Goal: Use online tool/utility: Utilize a website feature to perform a specific function

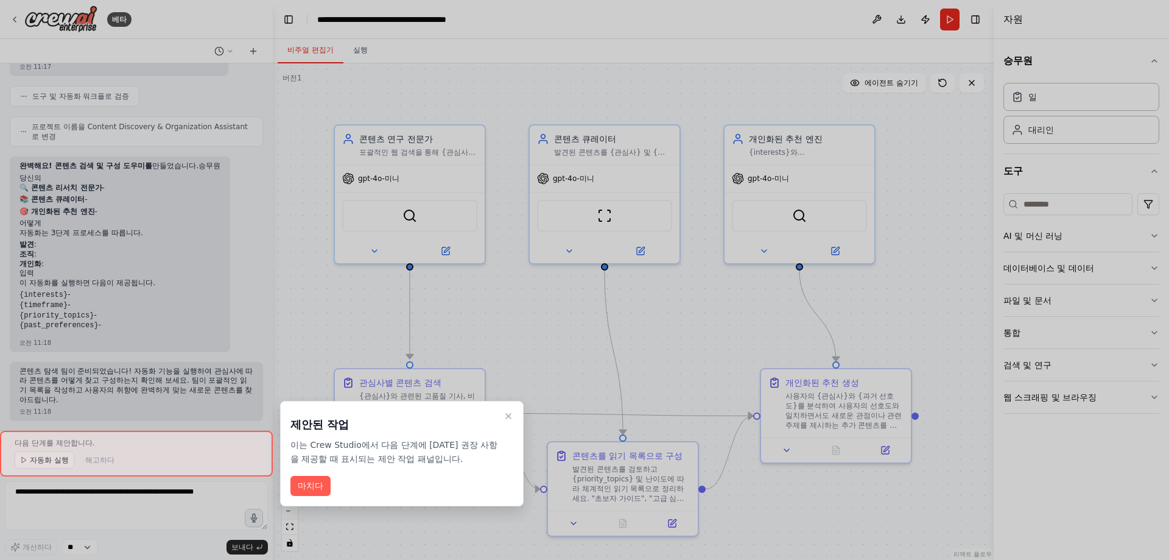
drag, startPoint x: 313, startPoint y: 481, endPoint x: 318, endPoint y: 471, distance: 11.4
click at [313, 481] on font "마치다" at bounding box center [311, 486] width 26 height 10
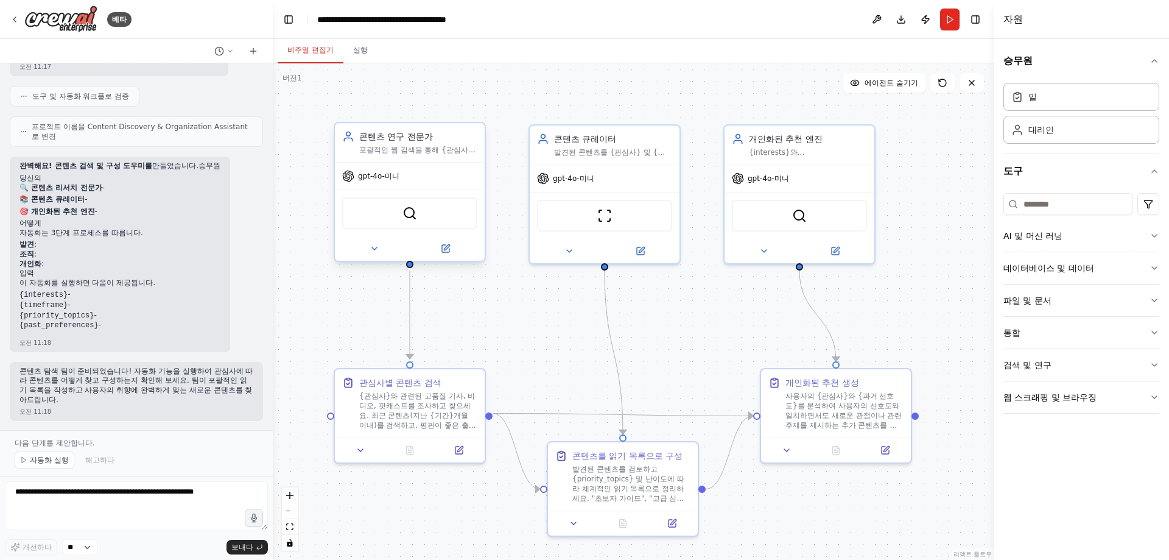
click at [410, 164] on div "gpt-4o-미니" at bounding box center [410, 176] width 150 height 27
click at [951, 22] on button "달리다" at bounding box center [949, 20] width 19 height 22
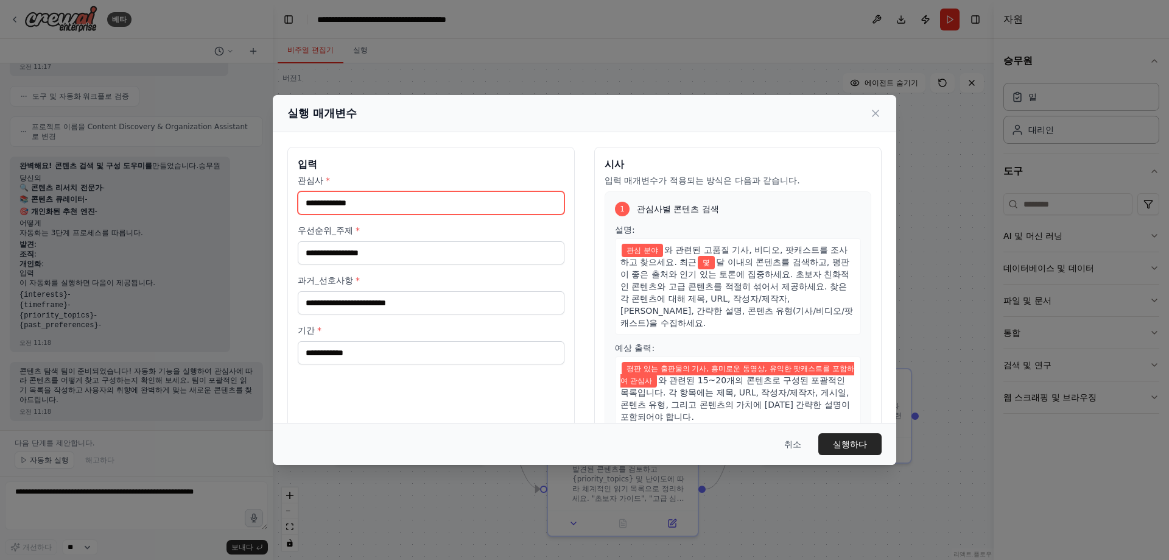
click at [474, 201] on input "관심사 *" at bounding box center [431, 202] width 267 height 23
type input "*"
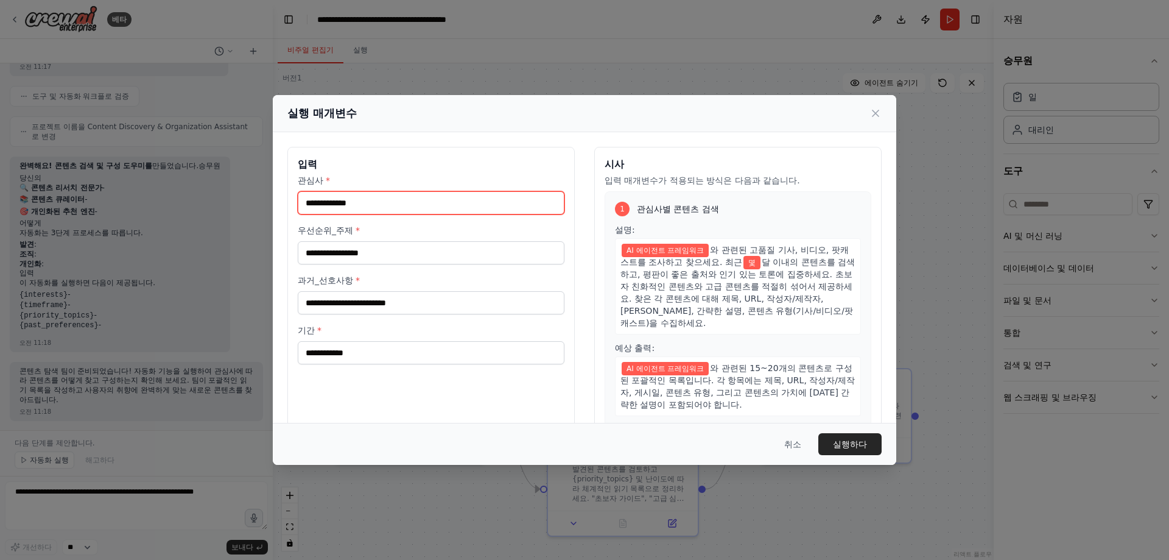
type input "**********"
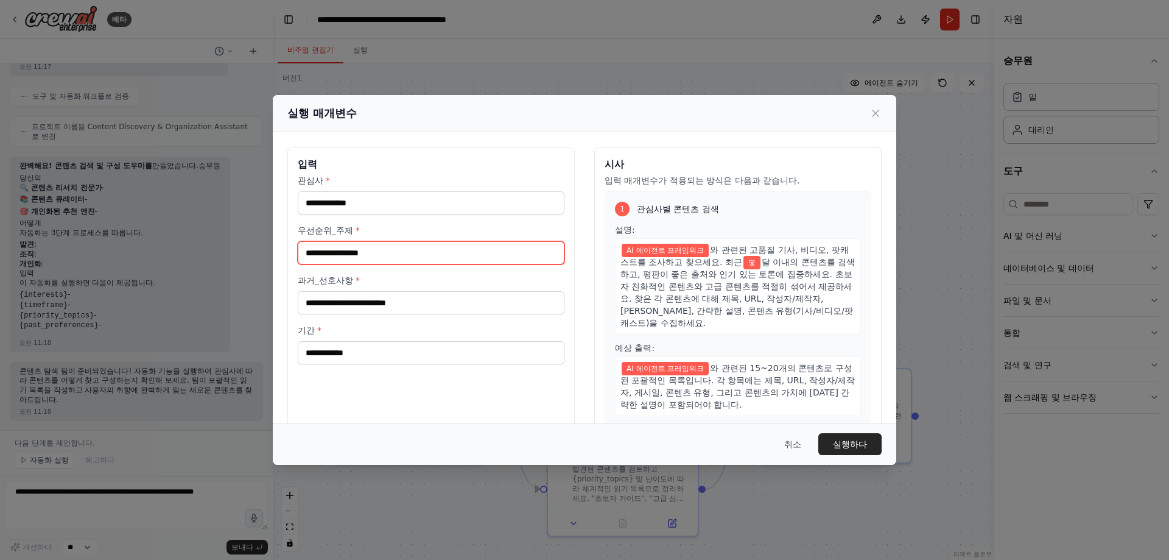
click at [466, 248] on input "우선순위_주제 *" at bounding box center [431, 252] width 267 height 23
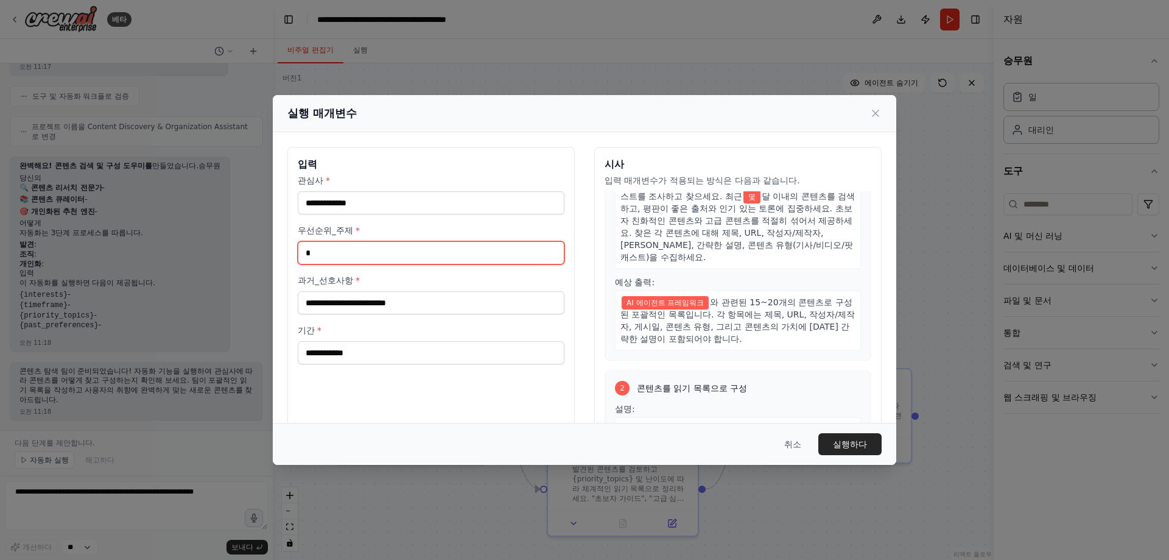
scroll to position [122, 0]
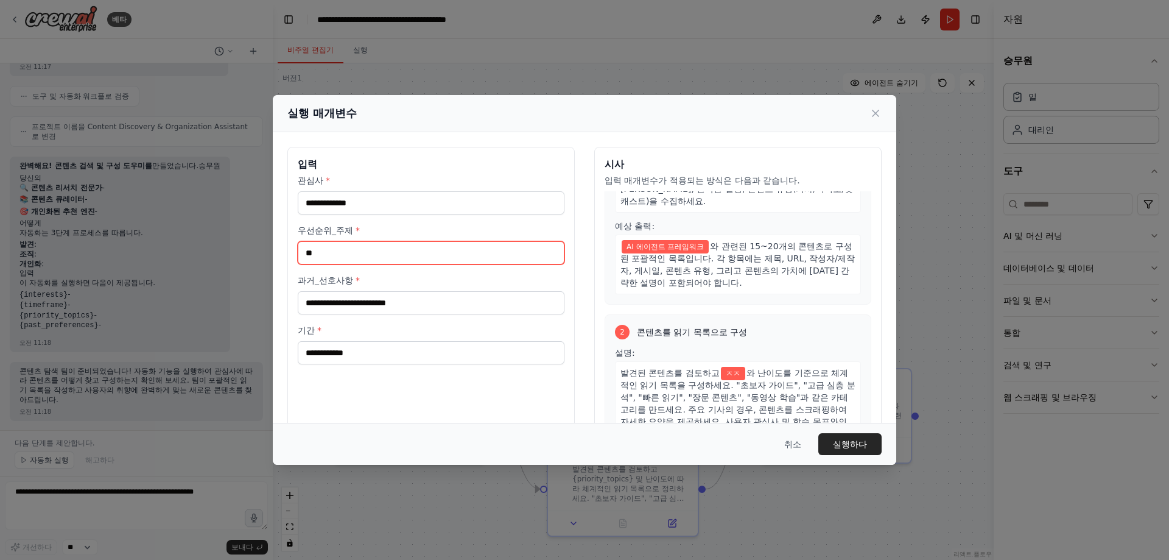
type input "*"
type input "**"
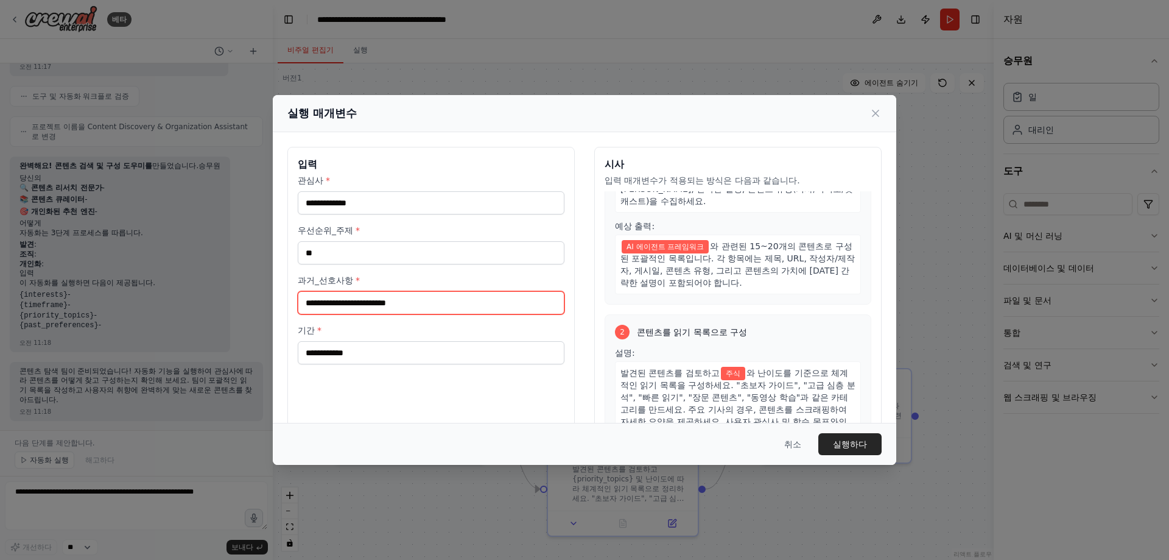
click at [486, 306] on input "과거_선호사항 *" at bounding box center [431, 302] width 267 height 23
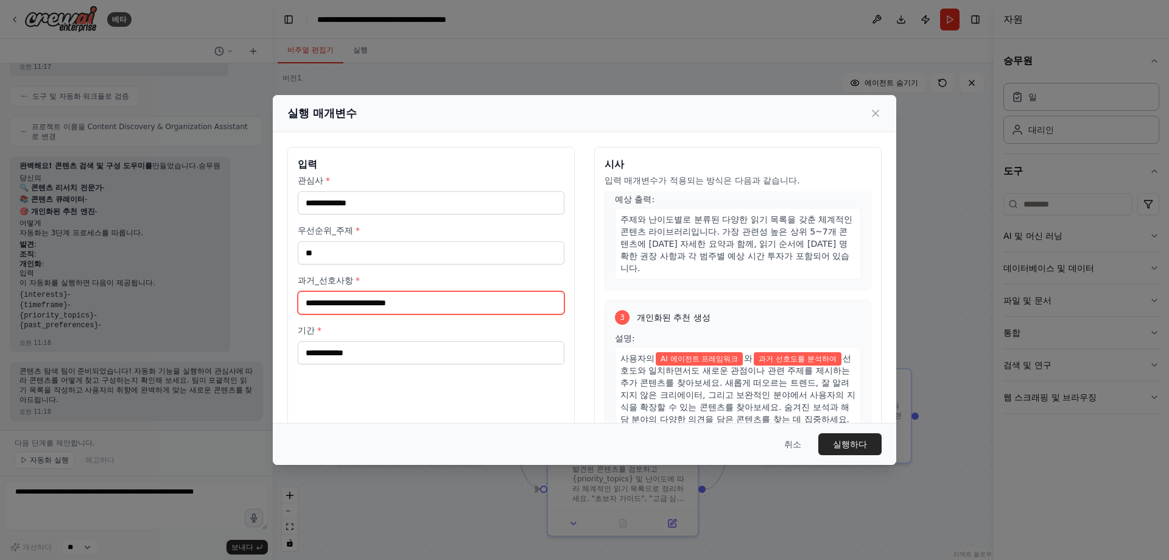
scroll to position [426, 0]
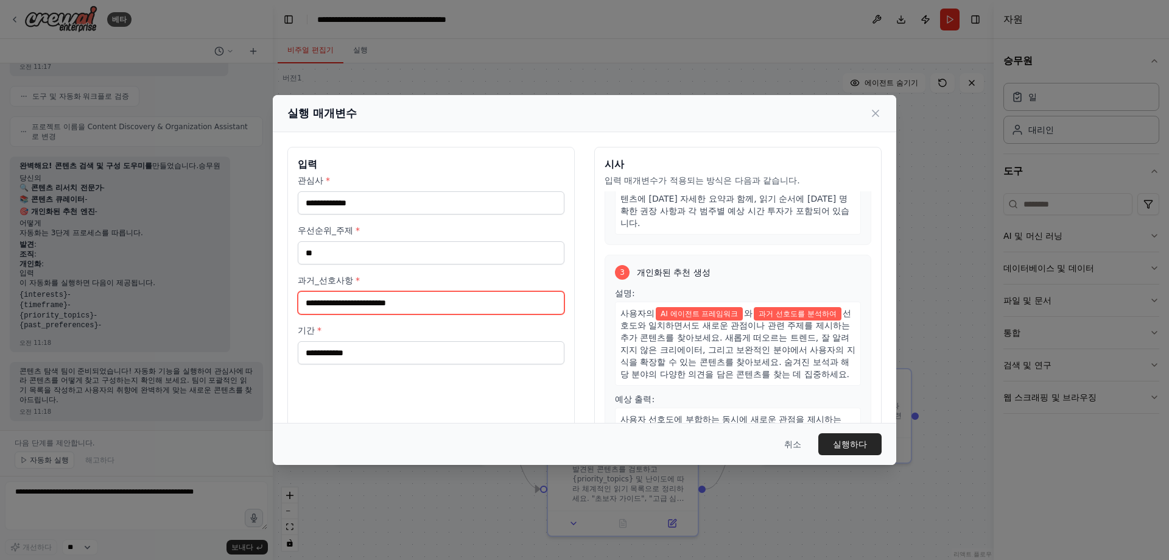
type input "*"
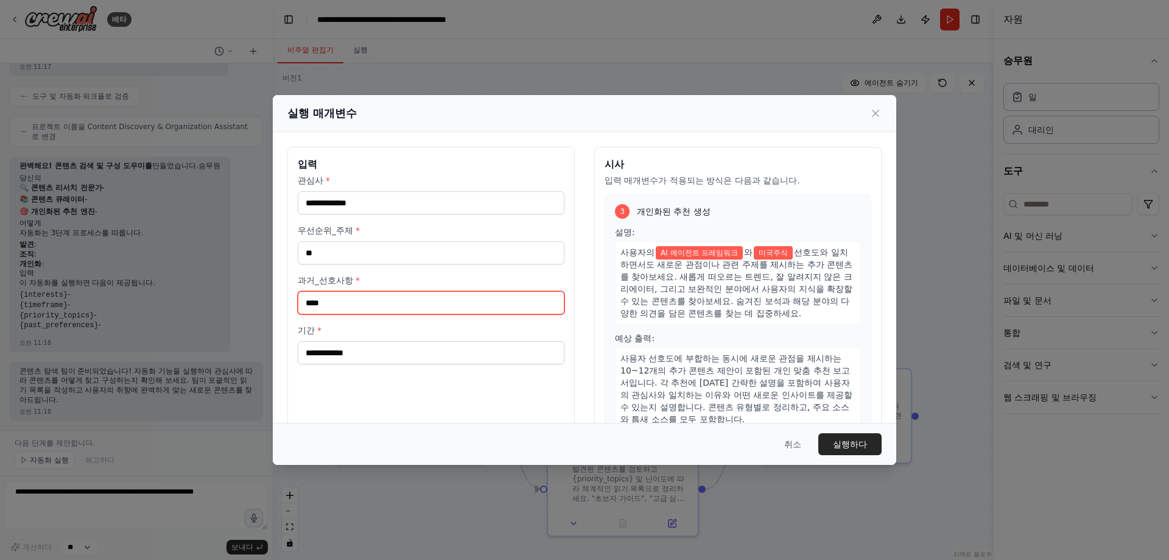
type input "****"
click at [524, 337] on div "기간 *" at bounding box center [431, 344] width 267 height 40
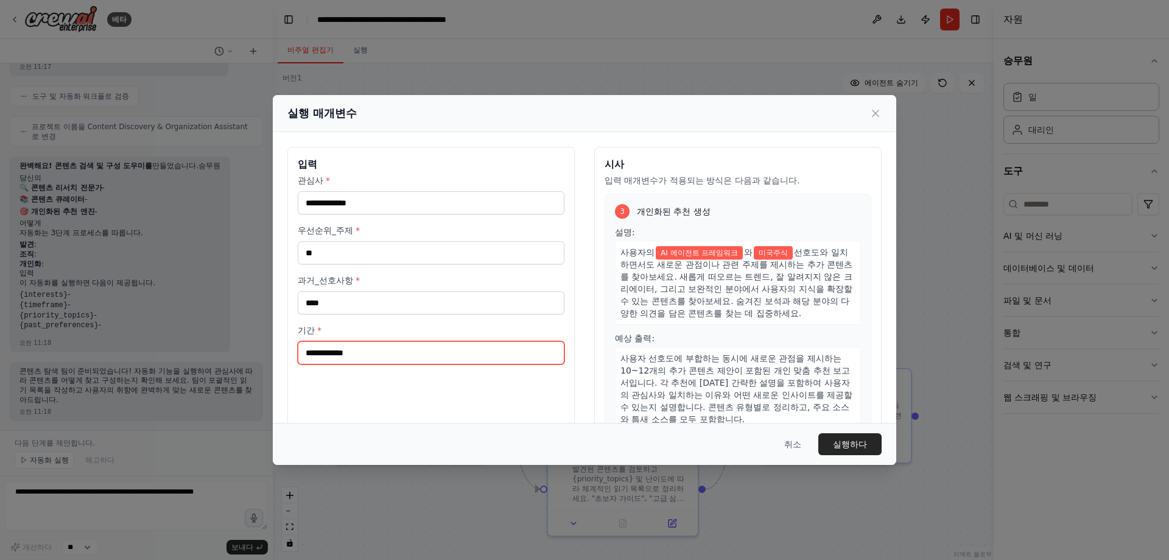
click at [512, 347] on input "기간 *" at bounding box center [431, 352] width 267 height 23
type input "****"
click at [853, 439] on font "실행하다" at bounding box center [850, 444] width 34 height 10
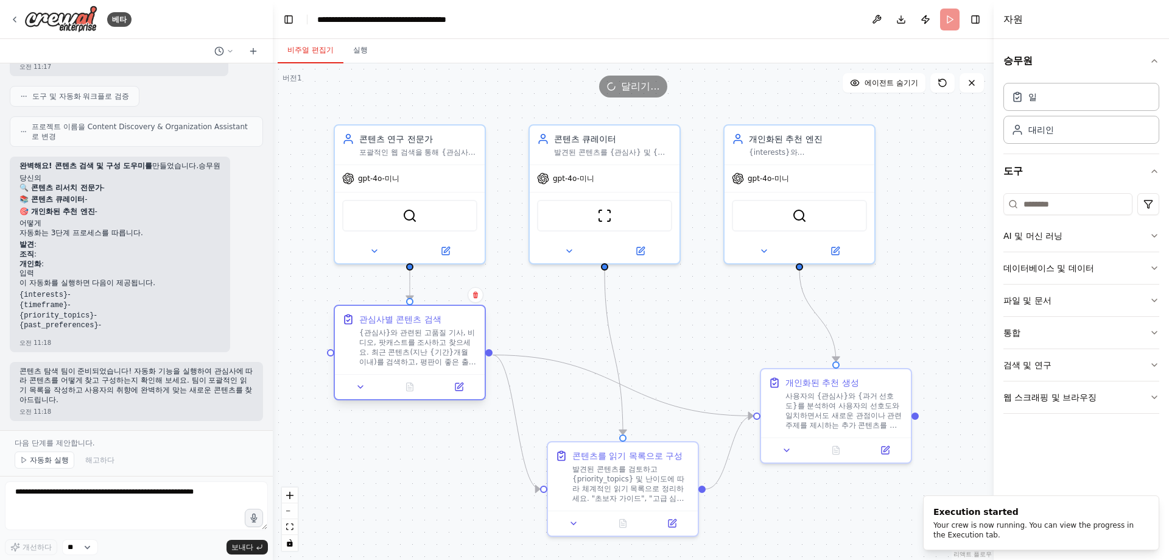
drag, startPoint x: 445, startPoint y: 387, endPoint x: 446, endPoint y: 320, distance: 67.0
click at [446, 320] on div "관심사별 콘텐츠 검색 {관심사}와 관련된 고품질 기사, 비디오, 팟캐스트를 조사하고 찾으세요. 최근 콘텐츠(지난 {기간}개월 이내)를 검색하고…" at bounding box center [418, 340] width 118 height 54
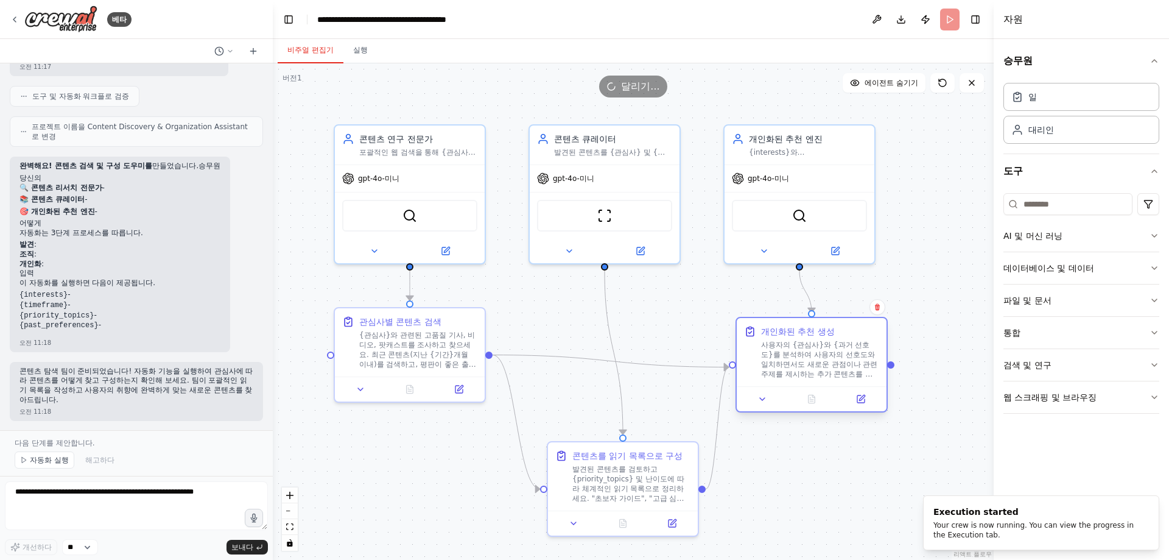
drag, startPoint x: 873, startPoint y: 399, endPoint x: 845, endPoint y: 343, distance: 61.8
click at [845, 343] on font "사용자의 {관심사}와 {과거 선호도}를 분석하여 사용자의 선호도와 일치하면서도 새로운 관점이나 관련 주제를 제시하는 추가 콘텐츠를 찾아보세요.…" at bounding box center [819, 393] width 116 height 106
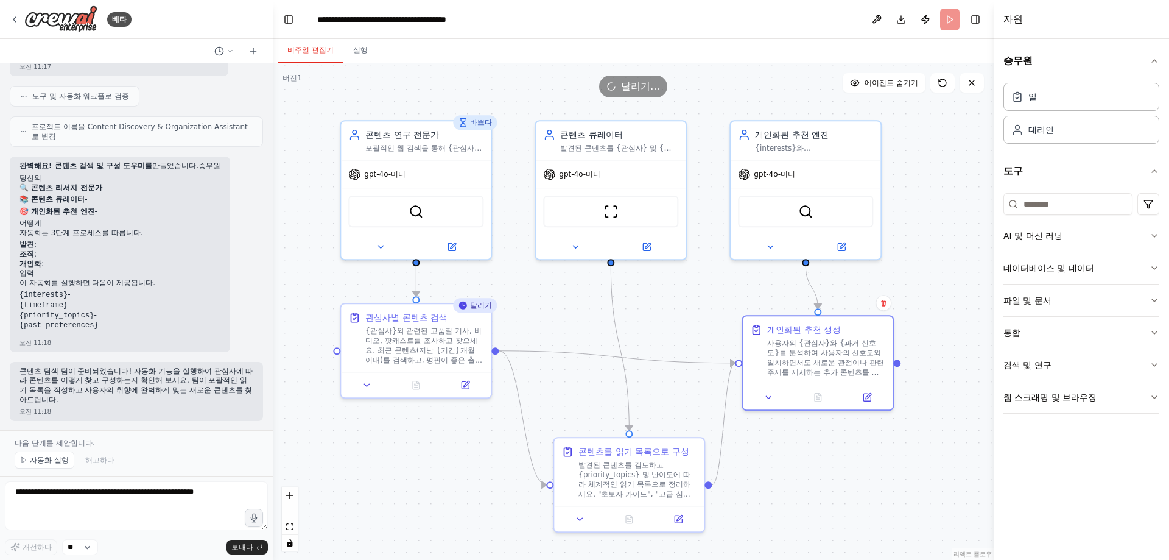
drag, startPoint x: 674, startPoint y: 334, endPoint x: 683, endPoint y: 335, distance: 8.5
click at [683, 335] on div ".deletable-edge-delete-btn { width: 20px; height: 20px; border: 0px solid #ffff…" at bounding box center [633, 311] width 721 height 496
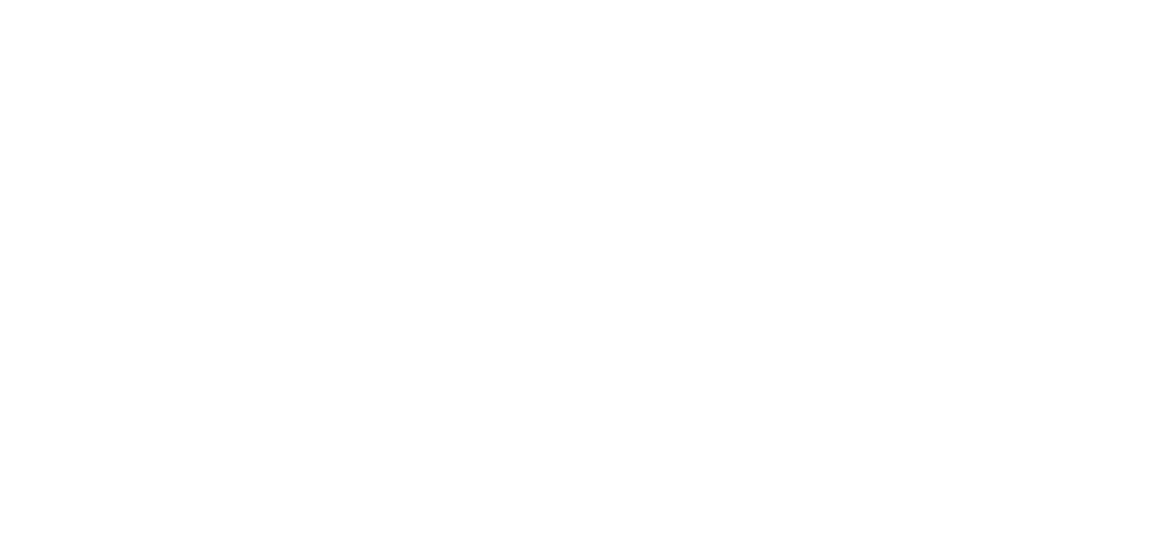
click at [664, 0] on html "원본 텍스트 번역 평가 보내주신 의견은 Google 번역을 개선하는 데 사용됩니다." at bounding box center [584, 0] width 1169 height 0
click at [576, 0] on html "원본 텍스트 번역 평가 보내주신 의견은 Google 번역을 개선하는 데 사용됩니다." at bounding box center [584, 0] width 1169 height 0
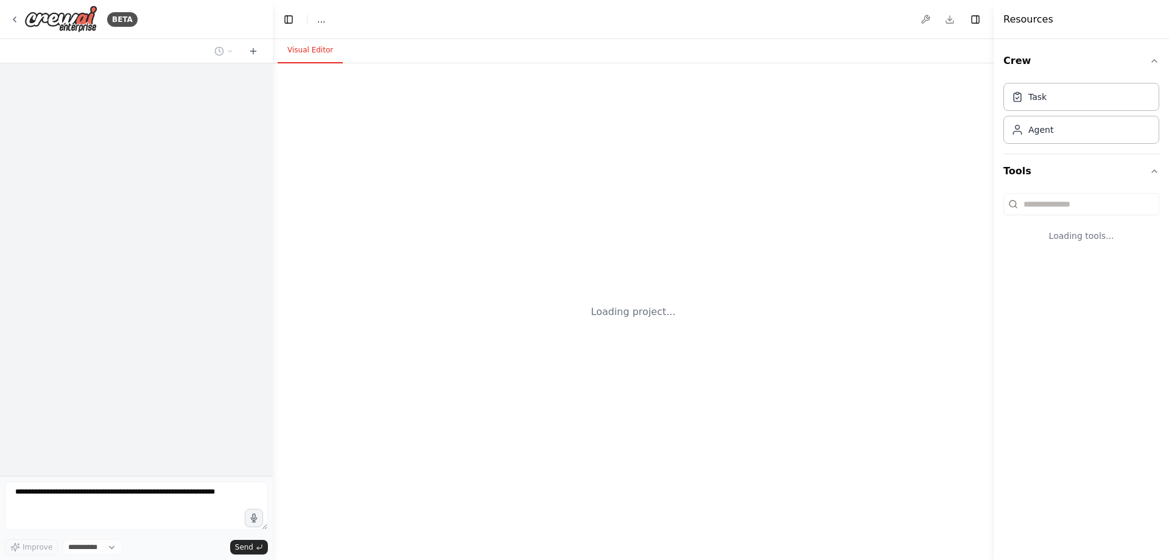
select select "****"
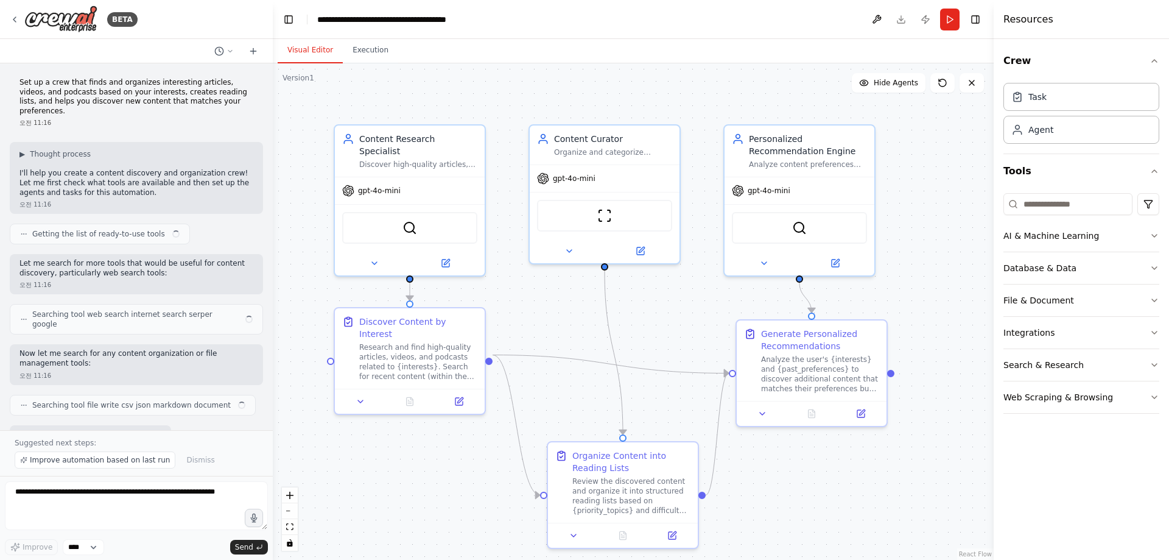
scroll to position [1041, 0]
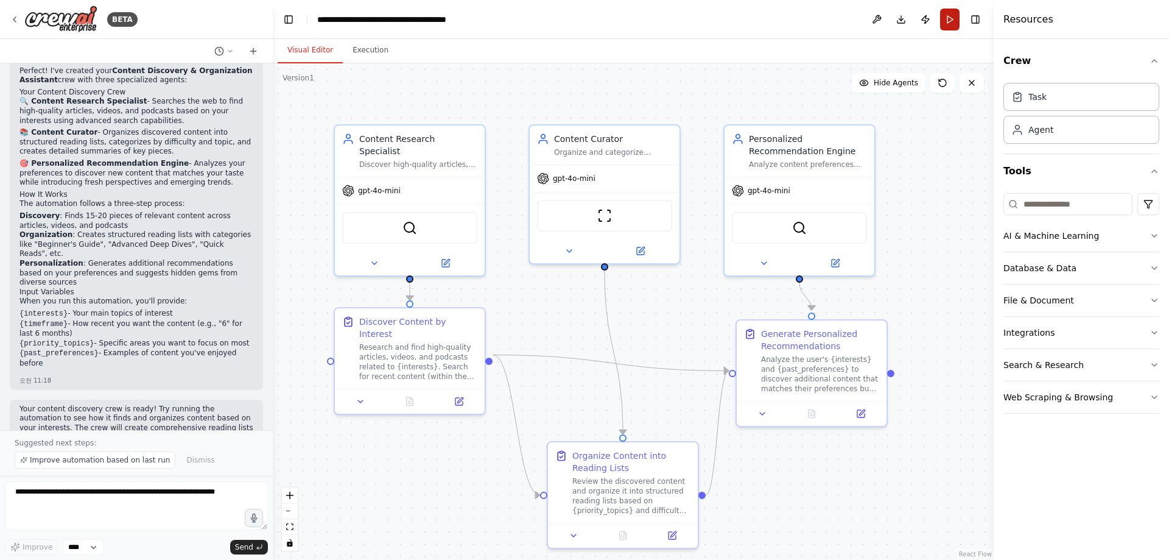
click at [947, 15] on button "Run" at bounding box center [949, 20] width 19 height 22
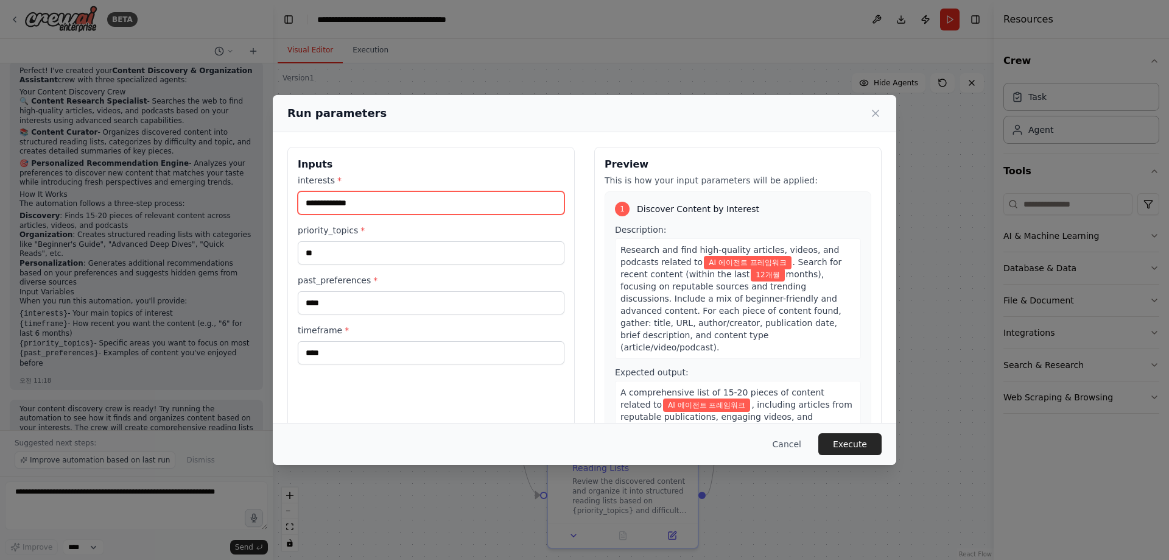
click at [460, 200] on input "**********" at bounding box center [431, 202] width 267 height 23
click at [857, 440] on button "Execute" at bounding box center [850, 444] width 63 height 22
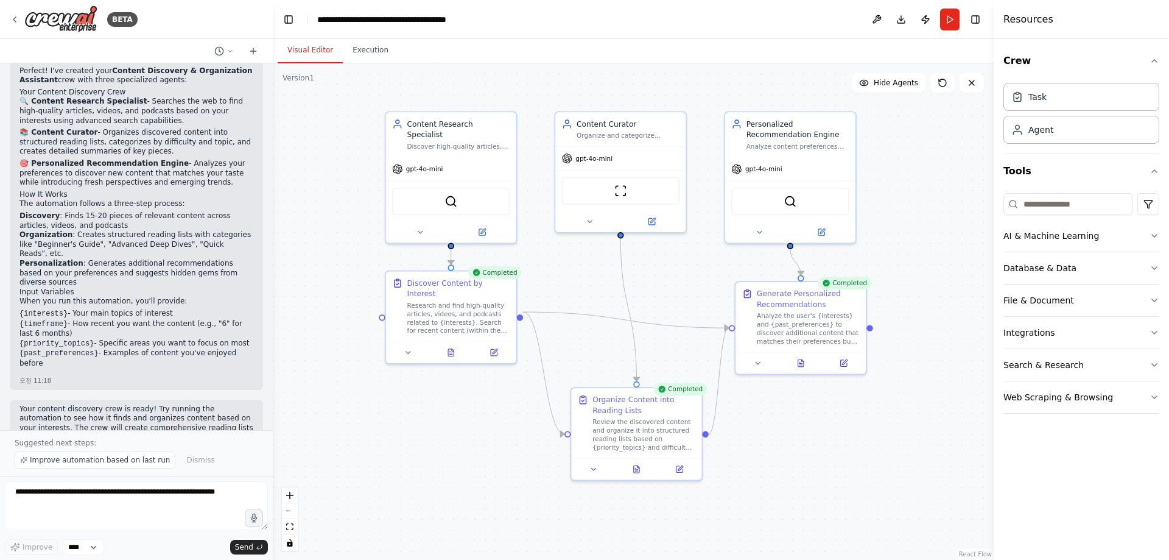
drag, startPoint x: 970, startPoint y: 375, endPoint x: 938, endPoint y: 334, distance: 51.7
click at [938, 334] on div ".deletable-edge-delete-btn { width: 20px; height: 20px; border: 0px solid #ffff…" at bounding box center [633, 311] width 721 height 496
click at [354, 53] on button "Execution" at bounding box center [370, 51] width 55 height 26
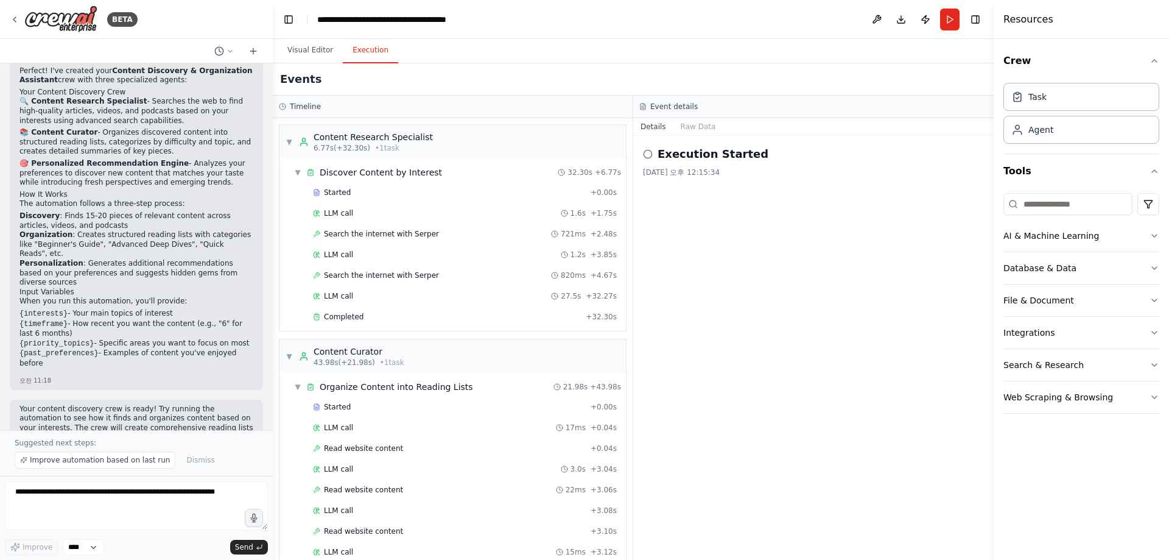
click at [690, 217] on div "Execution Started 2025. 9. 2. 오후 12:15:34" at bounding box center [813, 348] width 361 height 424
click at [694, 126] on button "Raw Data" at bounding box center [699, 126] width 50 height 17
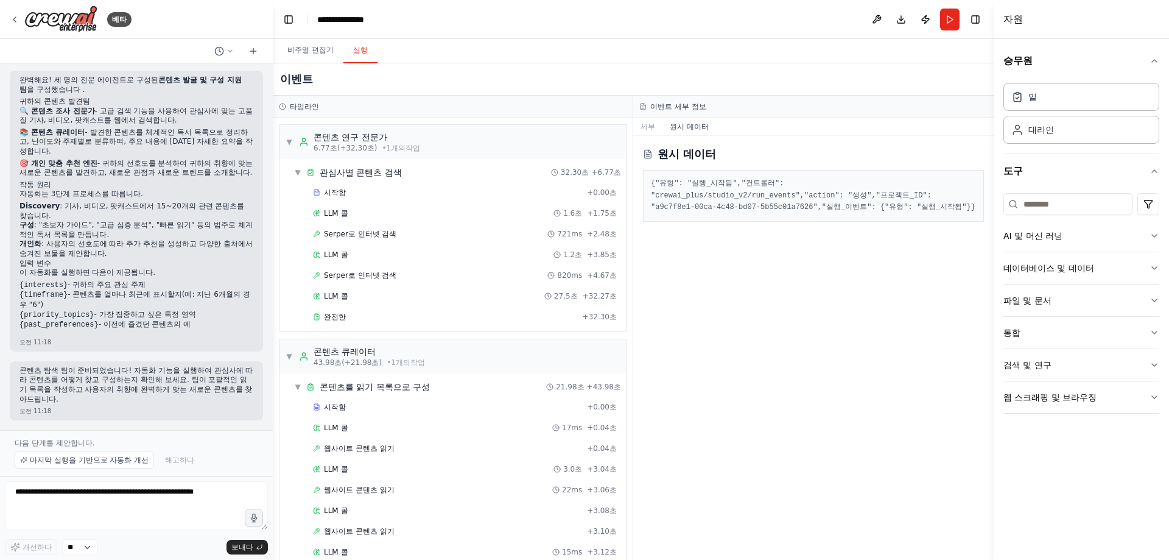
scroll to position [973, 0]
click at [829, 382] on div "원시 데이터 { "유형": "실행_시작됨", "컨트롤러": "crewai_plus/studio_v2/run_events", "action": …" at bounding box center [813, 348] width 361 height 424
click at [342, 134] on font "콘텐츠 연구 전문가" at bounding box center [351, 137] width 74 height 10
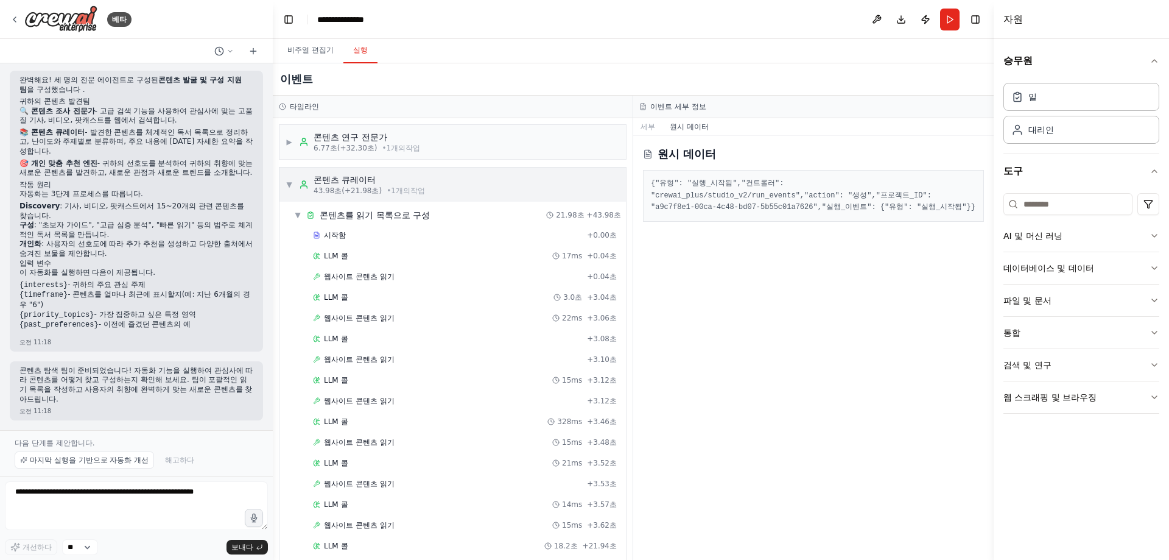
click at [359, 178] on font "콘텐츠 큐레이터" at bounding box center [345, 180] width 62 height 10
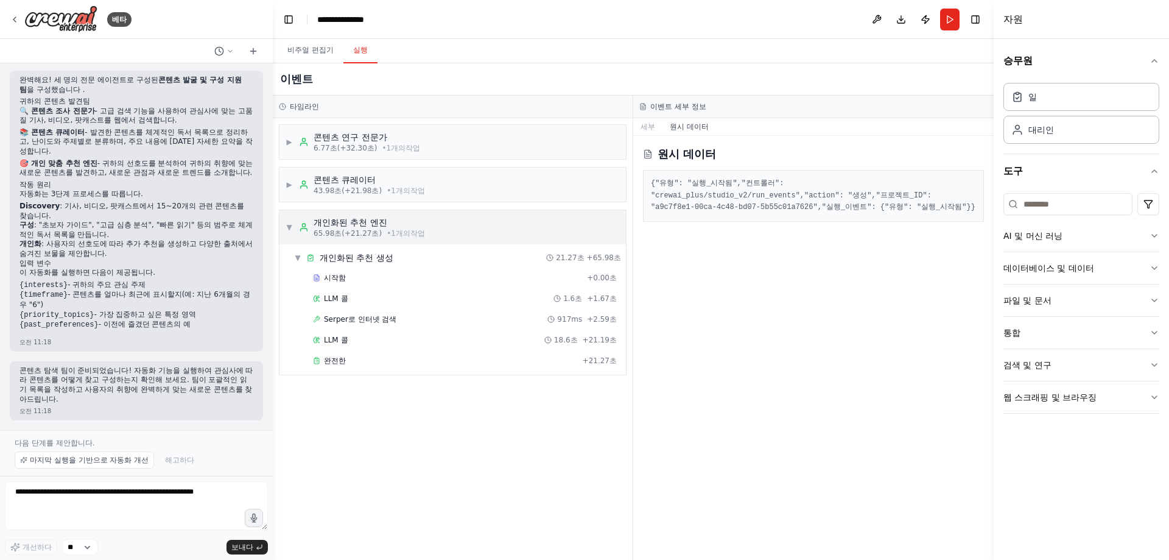
click at [412, 227] on div "개인화된 추천 엔진" at bounding box center [369, 222] width 111 height 12
click at [448, 135] on div "▶ 콘텐츠 연구 전문가 6.77초 (+32.30초) • 1개의 작업" at bounding box center [453, 142] width 347 height 34
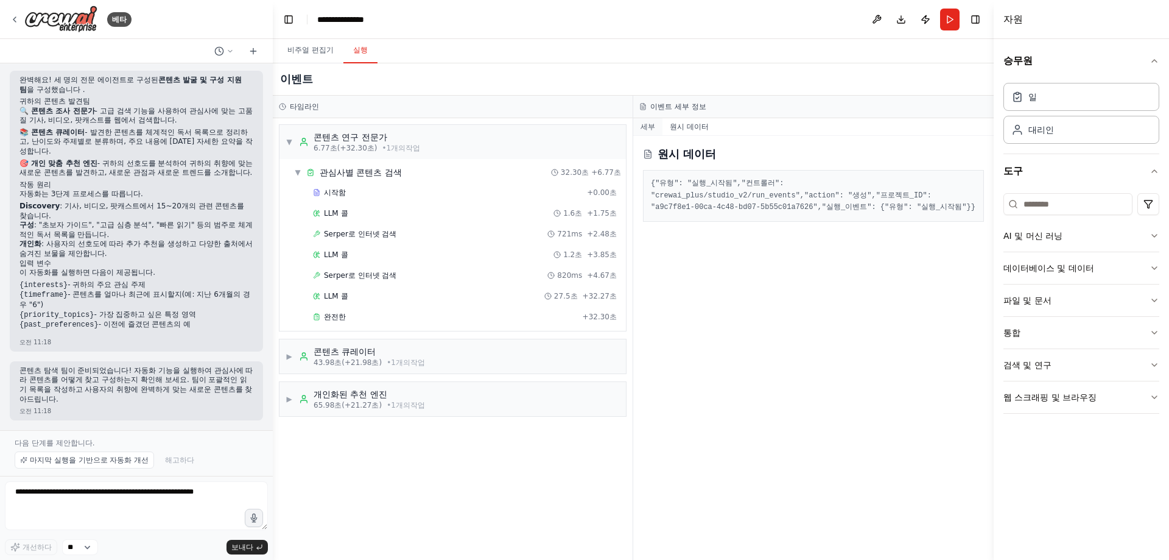
click at [657, 126] on button "세부" at bounding box center [647, 126] width 29 height 17
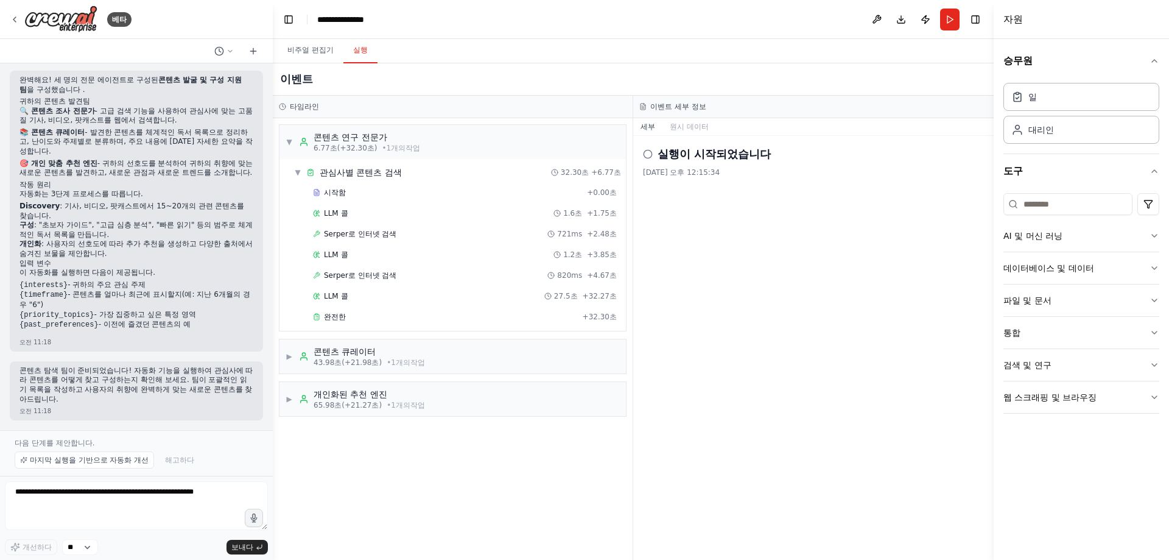
click at [674, 155] on font "실행이 시작되었습니다" at bounding box center [714, 153] width 113 height 13
click at [718, 211] on div "실행이 시작되었습니다 2025. 9. 2. 오후 12:15:34" at bounding box center [813, 348] width 361 height 424
click at [306, 49] on font "비주얼 편집기" at bounding box center [310, 50] width 46 height 9
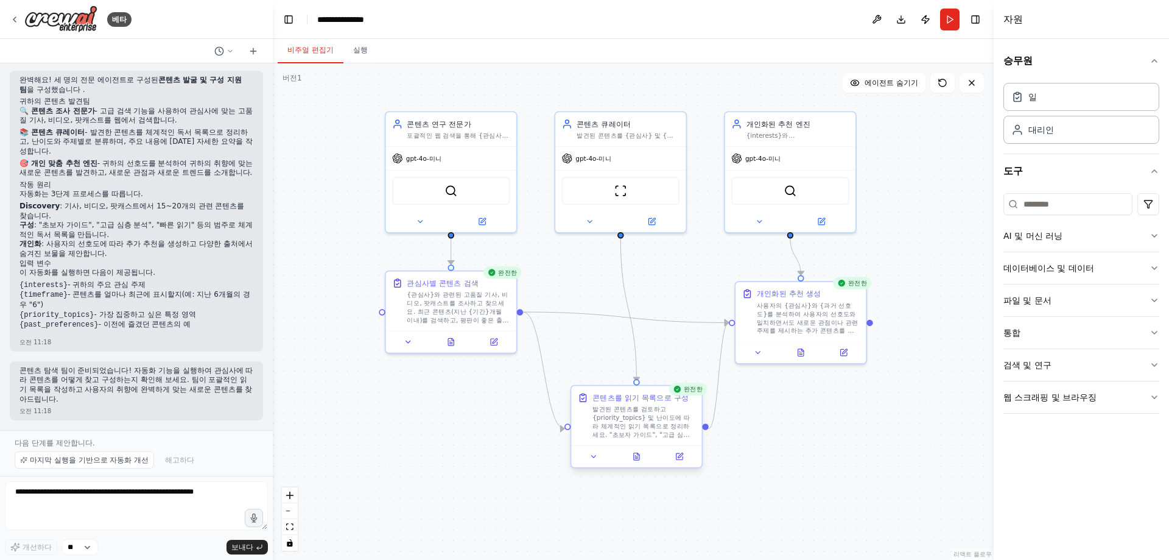
click at [648, 428] on font "발견된 콘텐츠를 검토하고 {priority_topics} 및 난이도에 따라 체계적인 읽기 목록으로 정리하세요. "초보자 가이드", "고급 심층…" at bounding box center [644, 452] width 102 height 92
click at [637, 454] on button at bounding box center [636, 456] width 45 height 13
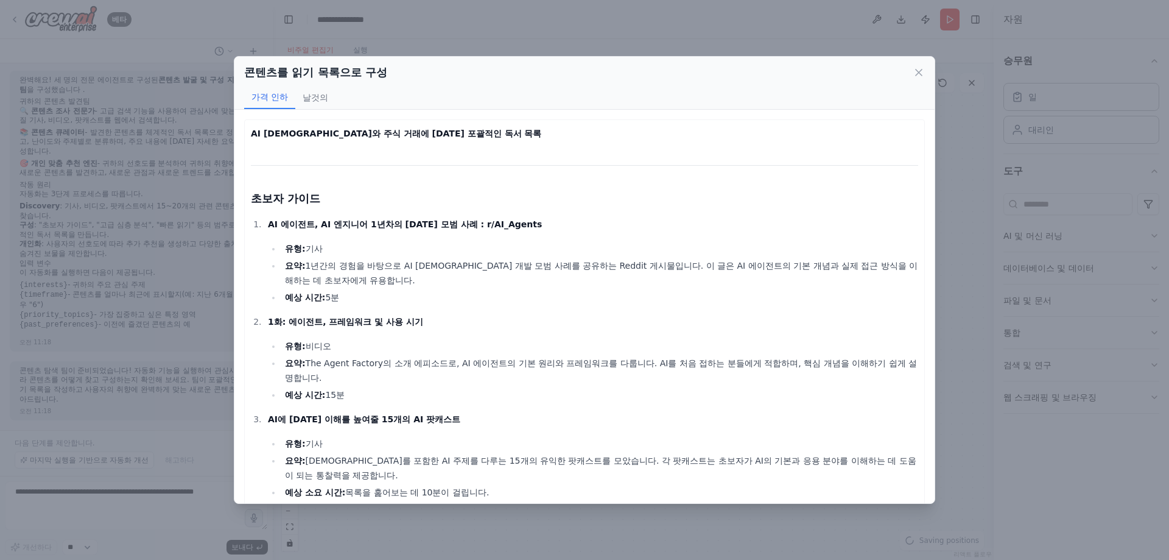
click at [650, 387] on li "예상 시간: 15분" at bounding box center [599, 394] width 637 height 15
click at [625, 315] on p "1화: 에이전트, 프레임워크 및 사용 시기" at bounding box center [593, 321] width 650 height 15
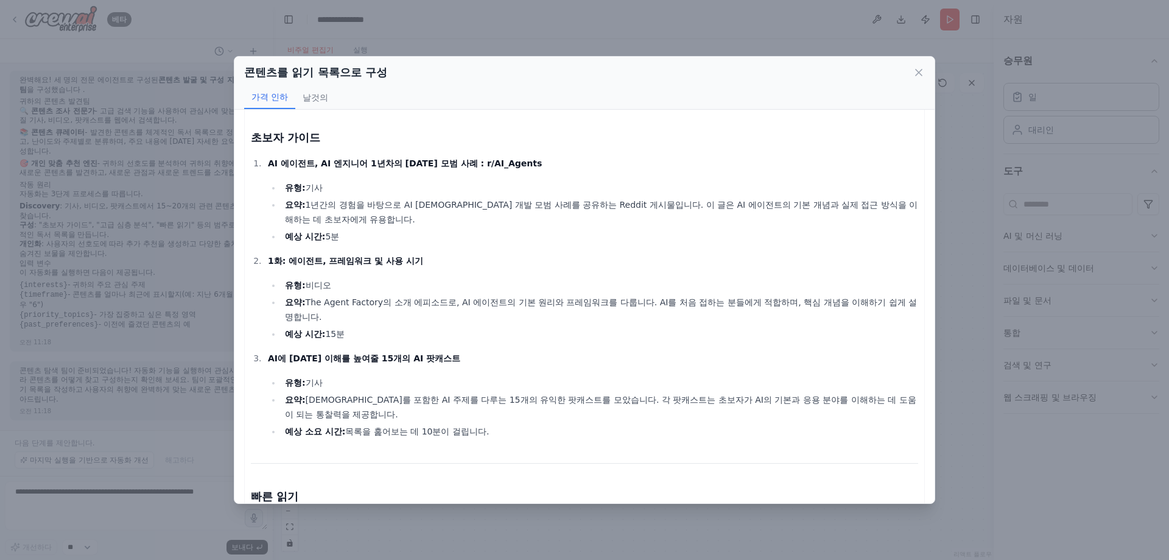
scroll to position [0, 0]
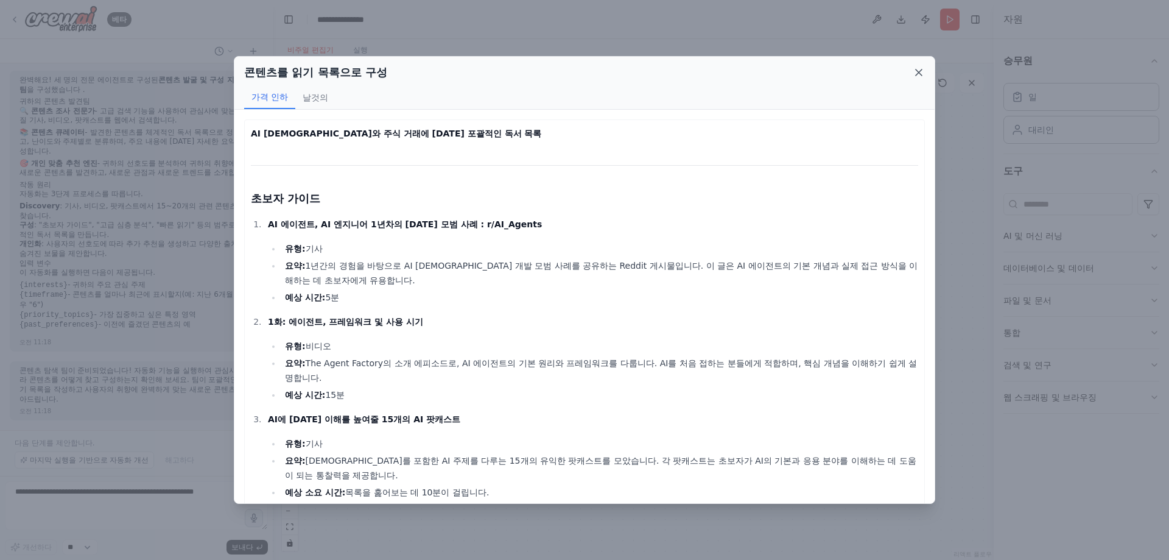
click at [919, 70] on icon at bounding box center [919, 72] width 12 height 12
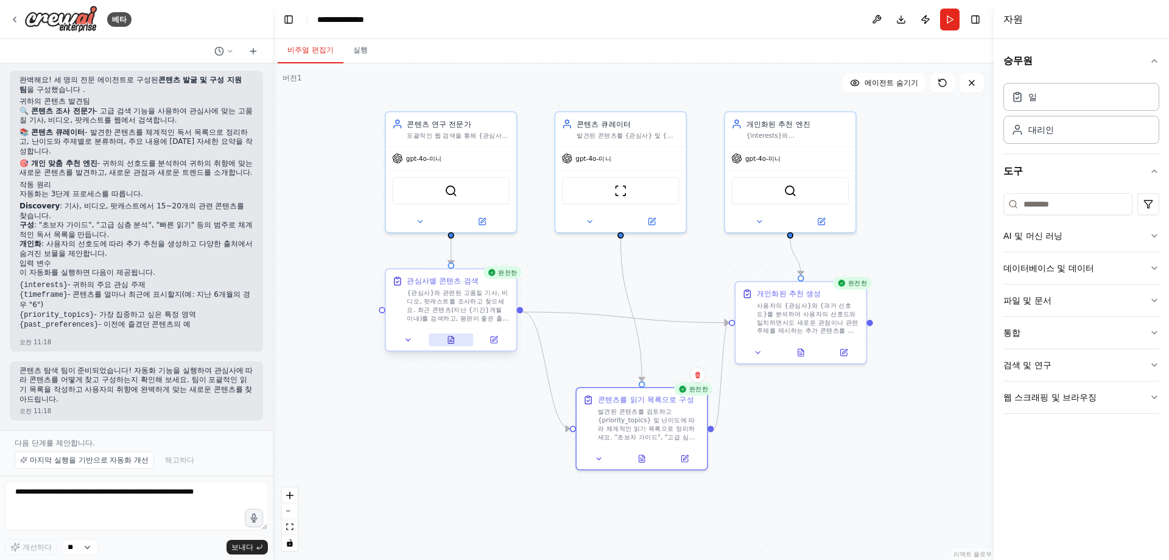
click at [449, 340] on icon at bounding box center [450, 340] width 3 height 0
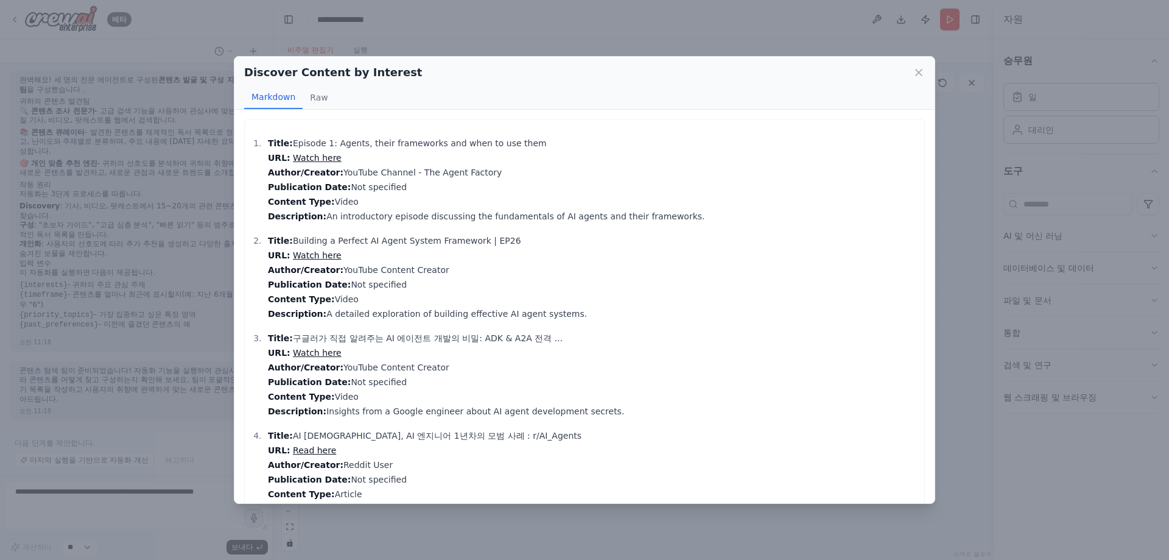
click at [675, 289] on p "Title: Building a Perfect AI Agent System Framework | EP26 URL: Watch here Auth…" at bounding box center [593, 277] width 650 height 88
click at [921, 67] on icon at bounding box center [919, 72] width 12 height 12
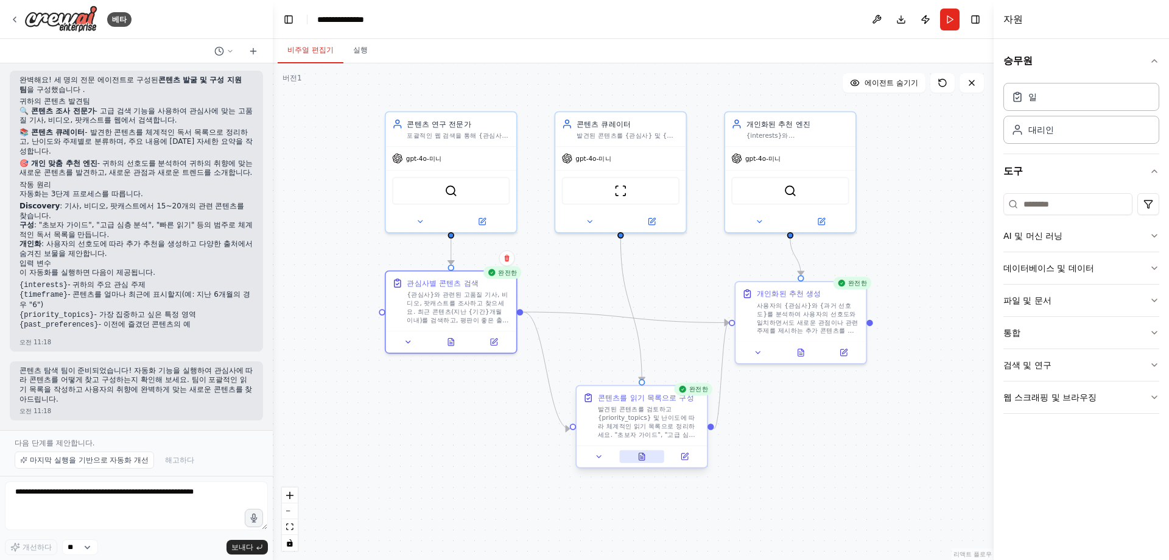
click at [644, 452] on icon at bounding box center [642, 456] width 9 height 9
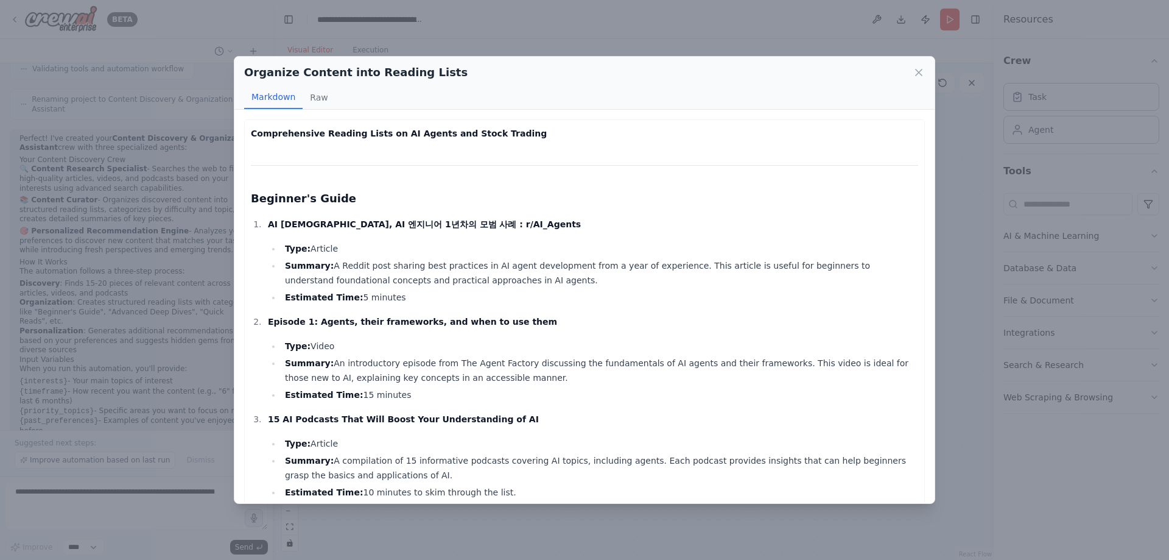
scroll to position [1031, 0]
click at [791, 197] on h3 "Beginner's Guide" at bounding box center [584, 198] width 667 height 17
click at [918, 65] on div "Organize Content into Reading Lists" at bounding box center [584, 72] width 681 height 17
click at [916, 74] on icon at bounding box center [919, 72] width 12 height 12
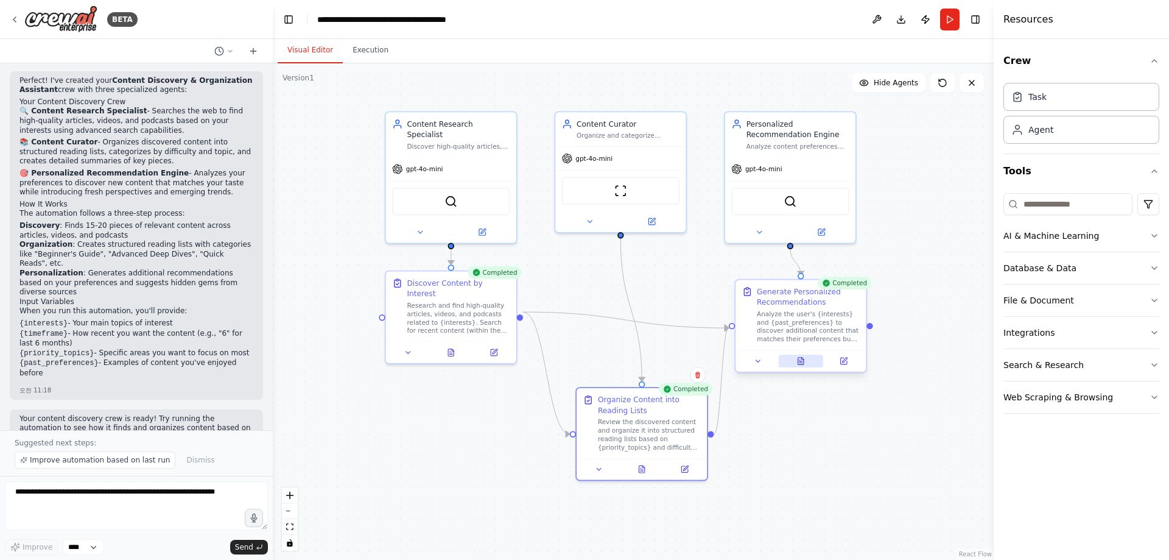
click at [810, 357] on button at bounding box center [800, 360] width 45 height 13
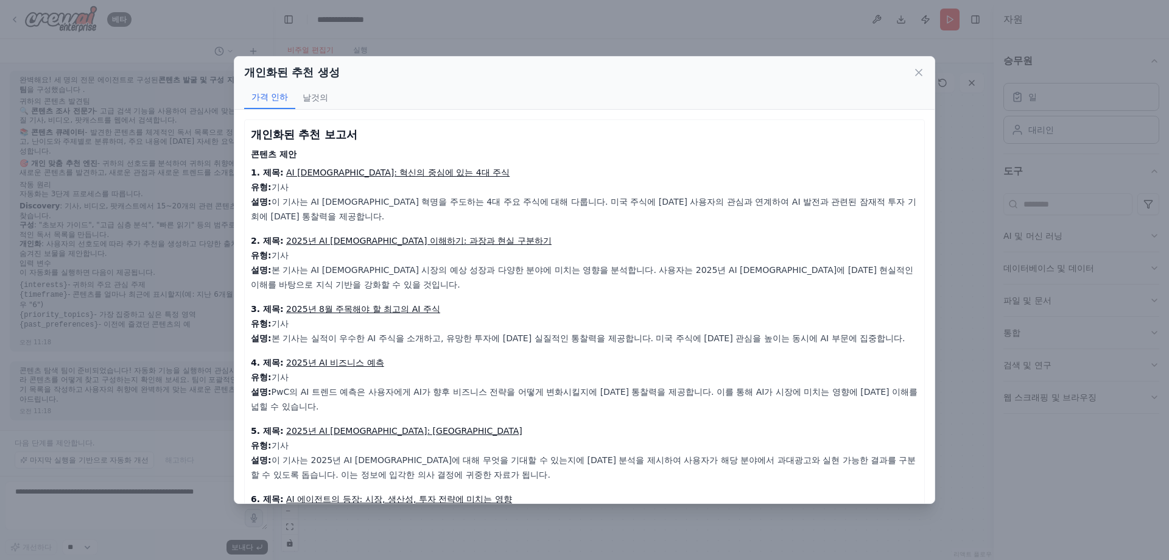
scroll to position [973, 0]
click at [767, 144] on div "개인화된 추천 보고서 콘텐츠 제안 1. 제목: AI 에이전트: 혁신의 중심에 있는 4대 주식 유형: 기사 설명: 이 기사는 AI 에이전트 혁명…" at bounding box center [584, 545] width 667 height 838
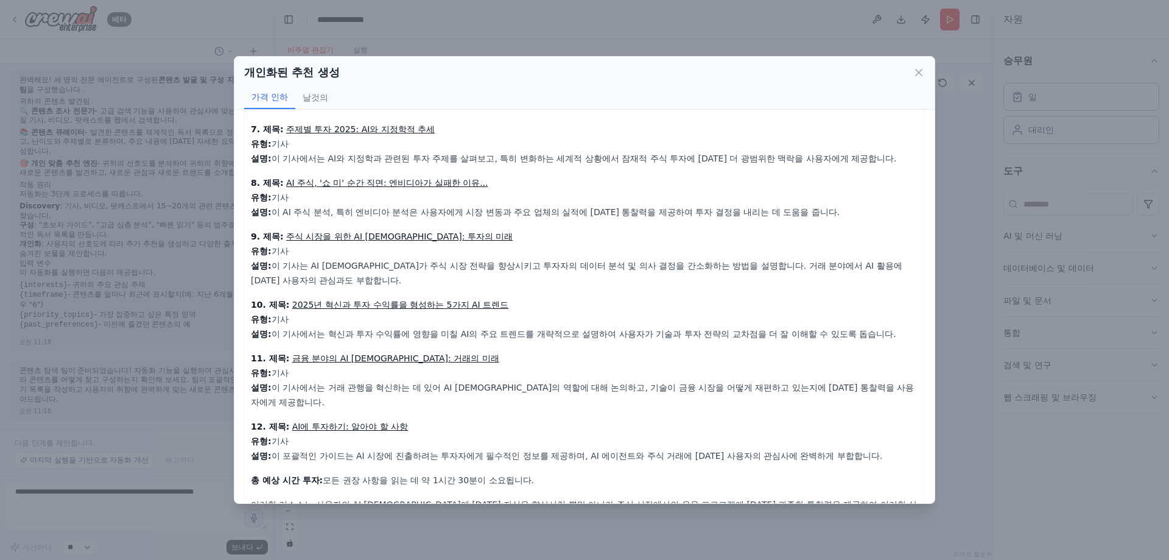
scroll to position [463, 0]
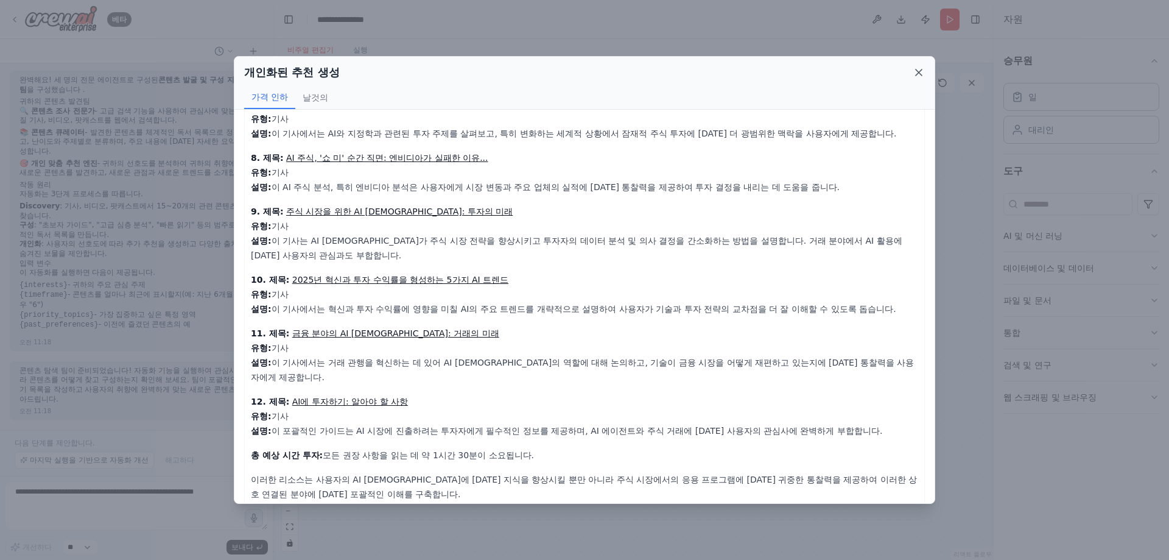
click at [920, 68] on icon at bounding box center [919, 72] width 12 height 12
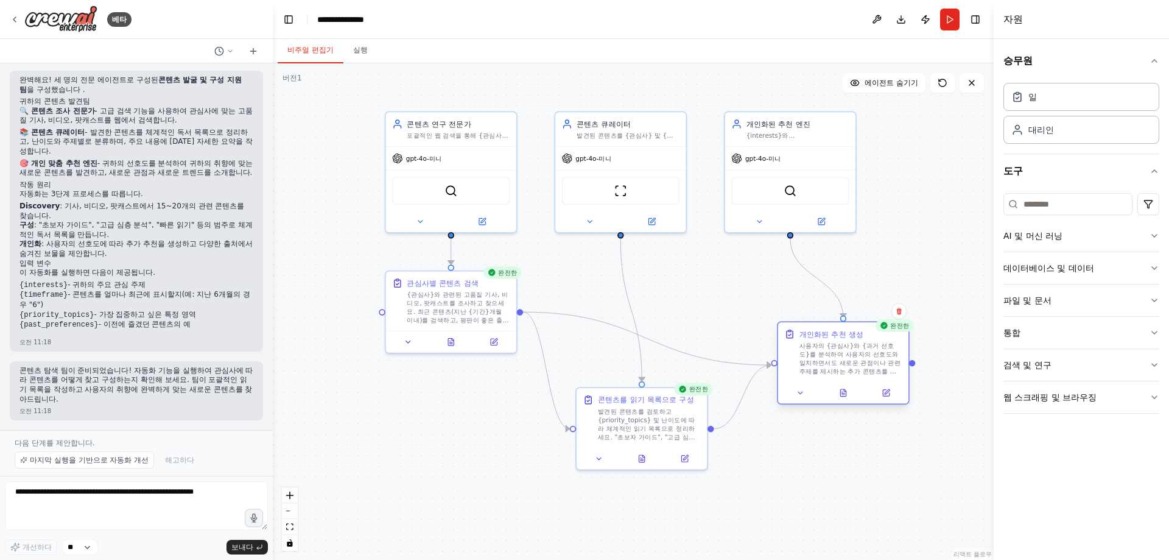
drag, startPoint x: 780, startPoint y: 296, endPoint x: 819, endPoint y: 339, distance: 58.2
click at [819, 339] on div "개인화된 추천 생성 사용자의 {관심사}와 {과거 선호도}를 분석하여 사용자의 선호도와 일치하면서도 새로운 관점이나 관련 주제를 제시하는 추가 …" at bounding box center [851, 351] width 103 height 47
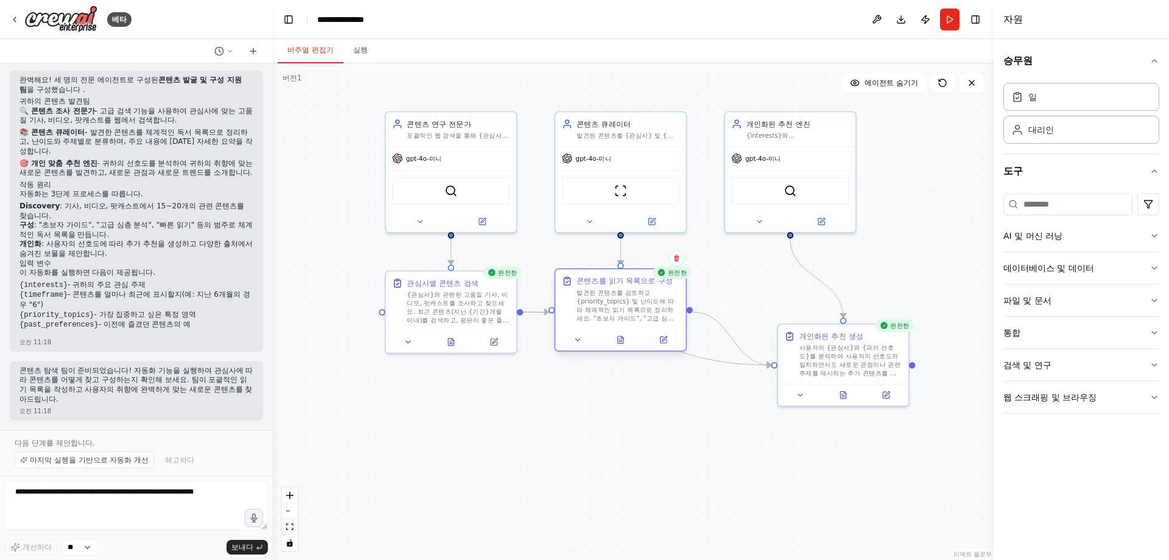
drag, startPoint x: 655, startPoint y: 402, endPoint x: 636, endPoint y: 280, distance: 123.4
click at [636, 280] on font "콘텐츠를 읽기 목록으로 구성" at bounding box center [625, 280] width 96 height 9
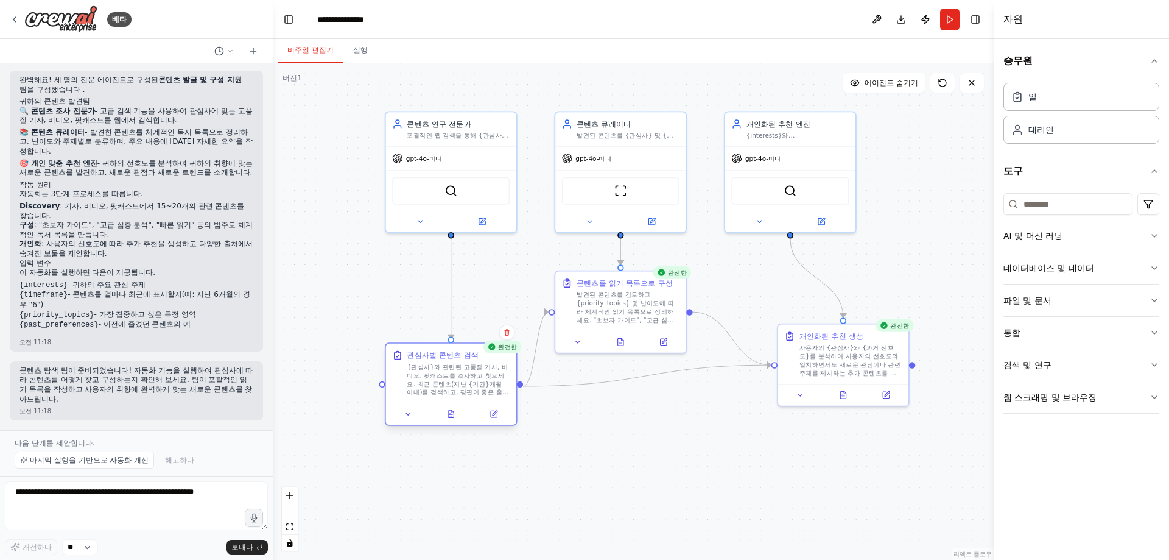
drag, startPoint x: 441, startPoint y: 287, endPoint x: 442, endPoint y: 361, distance: 73.1
click at [442, 361] on div "관심사별 콘텐츠 검색 {관심사}와 관련된 고품질 기사, 비디오, 팟캐스트를 조사하고 찾으세요. 최근 콘텐츠(지난 {기간}개월 이내)를 검색하고…" at bounding box center [458, 373] width 103 height 47
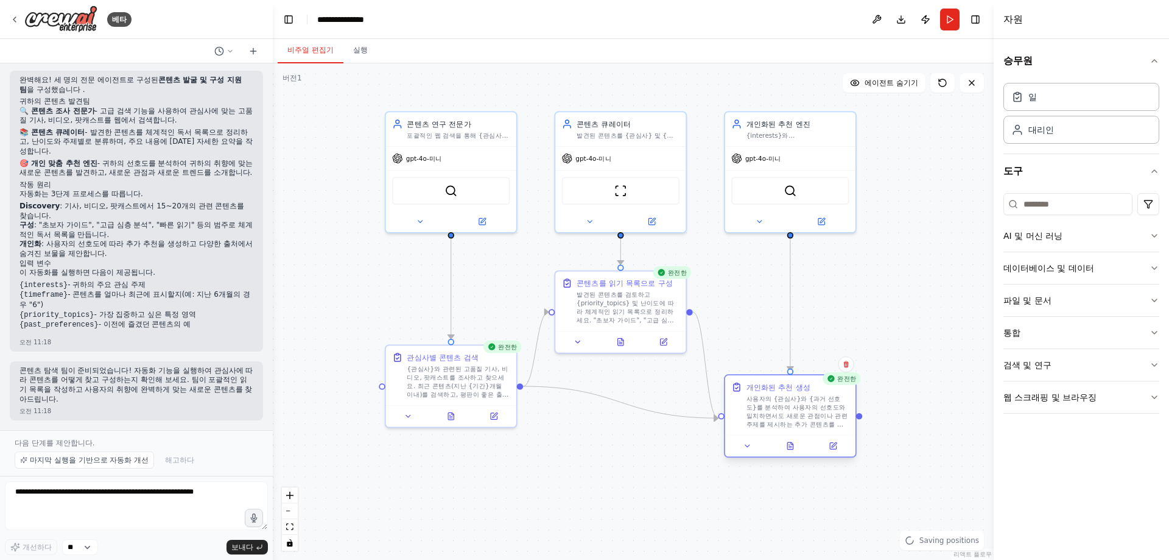
drag, startPoint x: 866, startPoint y: 347, endPoint x: 810, endPoint y: 407, distance: 82.8
click at [810, 407] on font "사용자의 {관심사}와 {과거 선호도}를 분석하여 사용자의 선호도와 일치하면서도 새로운 관점이나 관련 주제를 제시하는 추가 콘텐츠를 찾아보세요.…" at bounding box center [798, 441] width 102 height 92
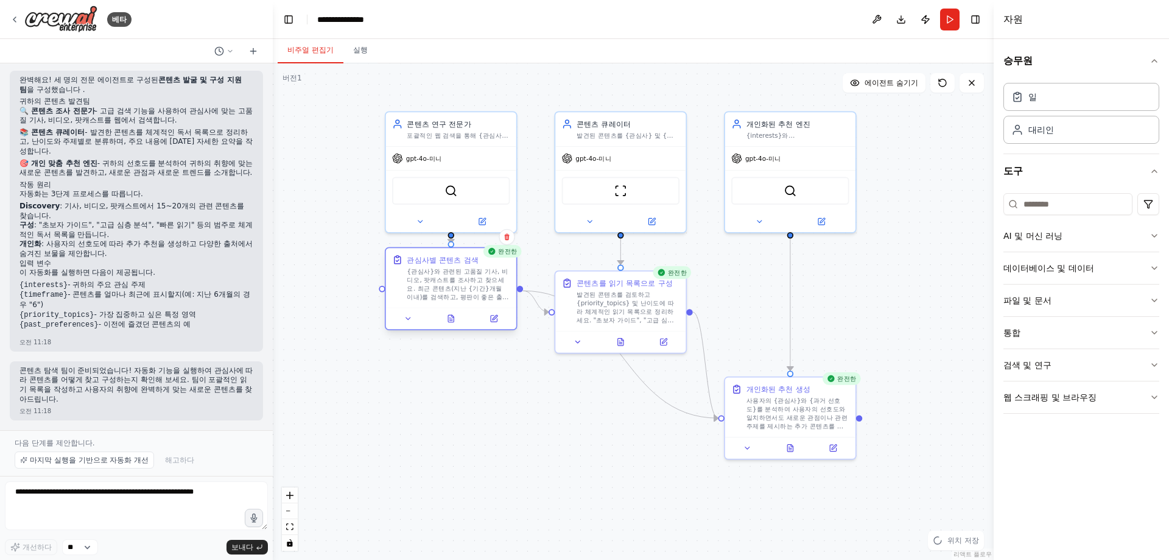
drag, startPoint x: 422, startPoint y: 367, endPoint x: 425, endPoint y: 272, distance: 95.1
click at [425, 272] on font "{관심사}와 관련된 고품질 기사, 비디오, 팟캐스트를 조사하고 찾으세요. 최근 콘텐츠(지난 {기간}개월 이내)를 검색하고, 평판이 좋은 출처와…" at bounding box center [458, 313] width 102 height 92
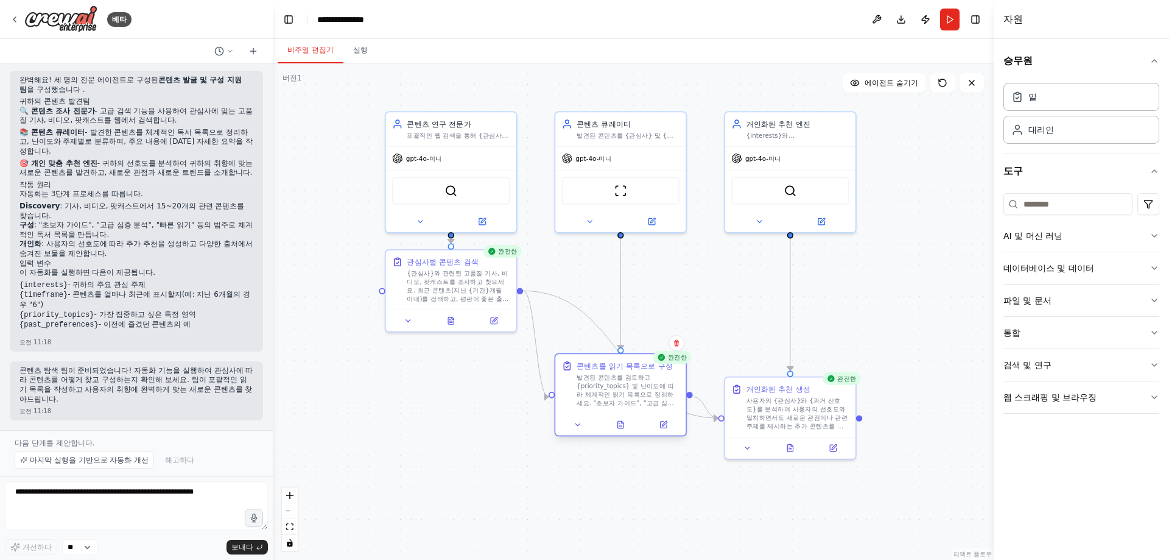
drag, startPoint x: 619, startPoint y: 293, endPoint x: 622, endPoint y: 378, distance: 84.7
click at [622, 378] on font "발견된 콘텐츠를 검토하고 {priority_topics} 및 난이도에 따라 체계적인 읽기 목록으로 정리하세요. "초보자 가이드", "고급 심층…" at bounding box center [628, 419] width 102 height 92
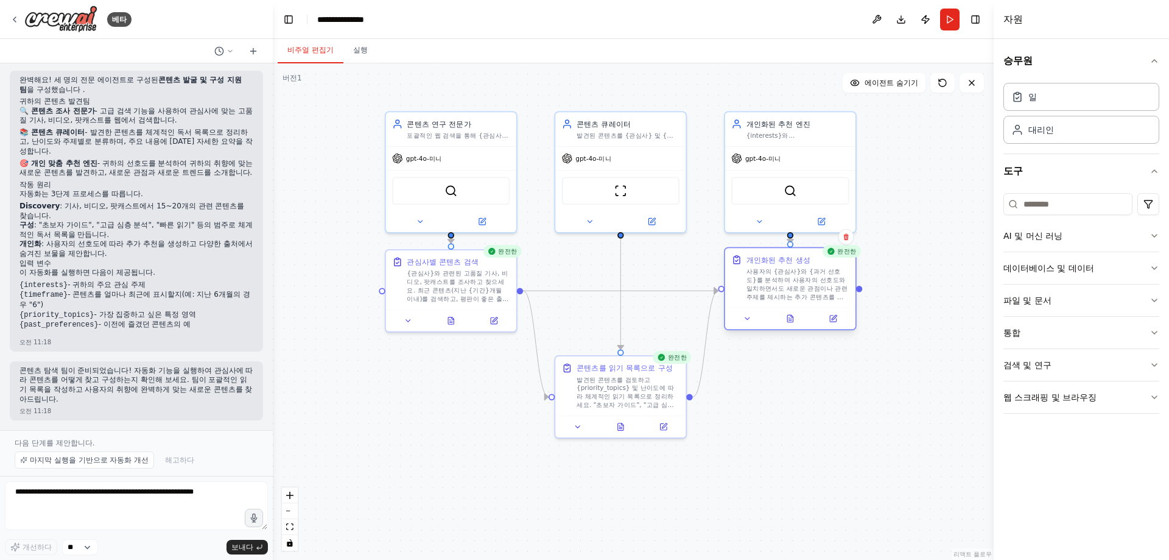
drag, startPoint x: 772, startPoint y: 396, endPoint x: 772, endPoint y: 273, distance: 123.0
click at [772, 273] on font "사용자의 {관심사}와 {과거 선호도}를 분석하여 사용자의 선호도와 일치하면서도 새로운 관점이나 관련 주제를 제시하는 추가 콘텐츠를 찾아보세요.…" at bounding box center [798, 313] width 102 height 92
click at [798, 411] on div ".deletable-edge-delete-btn { width: 20px; height: 20px; border: 0px solid #ffff…" at bounding box center [633, 311] width 721 height 496
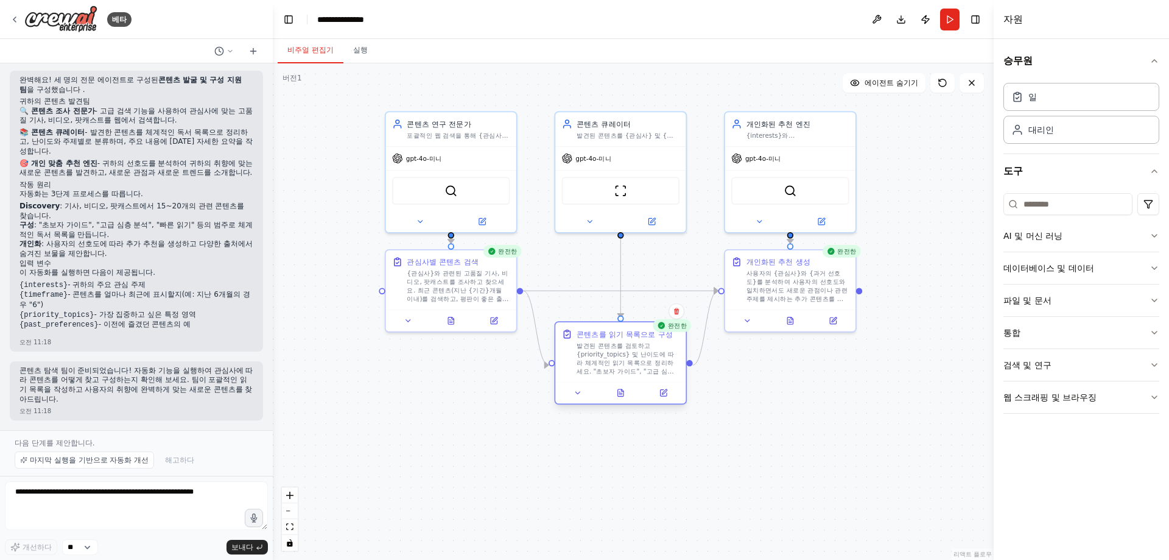
drag, startPoint x: 640, startPoint y: 379, endPoint x: 643, endPoint y: 350, distance: 29.3
click at [643, 350] on font "발견된 콘텐츠를 검토하고 {priority_topics} 및 난이도에 따라 체계적인 읽기 목록으로 정리하세요. "초보자 가이드", "고급 심층…" at bounding box center [628, 388] width 102 height 92
click at [719, 427] on div ".deletable-edge-delete-btn { width: 20px; height: 20px; border: 0px solid #ffff…" at bounding box center [633, 311] width 721 height 496
click at [774, 453] on div ".deletable-edge-delete-btn { width: 20px; height: 20px; border: 0px solid #ffff…" at bounding box center [633, 311] width 721 height 496
click at [745, 318] on icon at bounding box center [748, 318] width 9 height 9
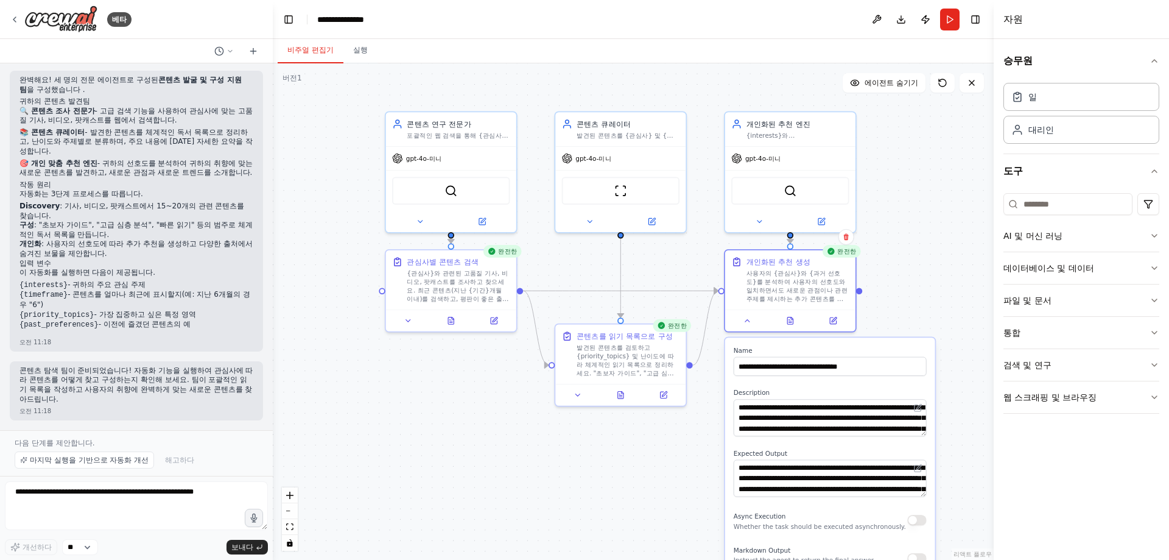
click at [933, 291] on div ".deletable-edge-delete-btn { width: 20px; height: 20px; border: 0px solid #ffff…" at bounding box center [633, 311] width 721 height 496
click at [744, 314] on icon at bounding box center [748, 318] width 9 height 9
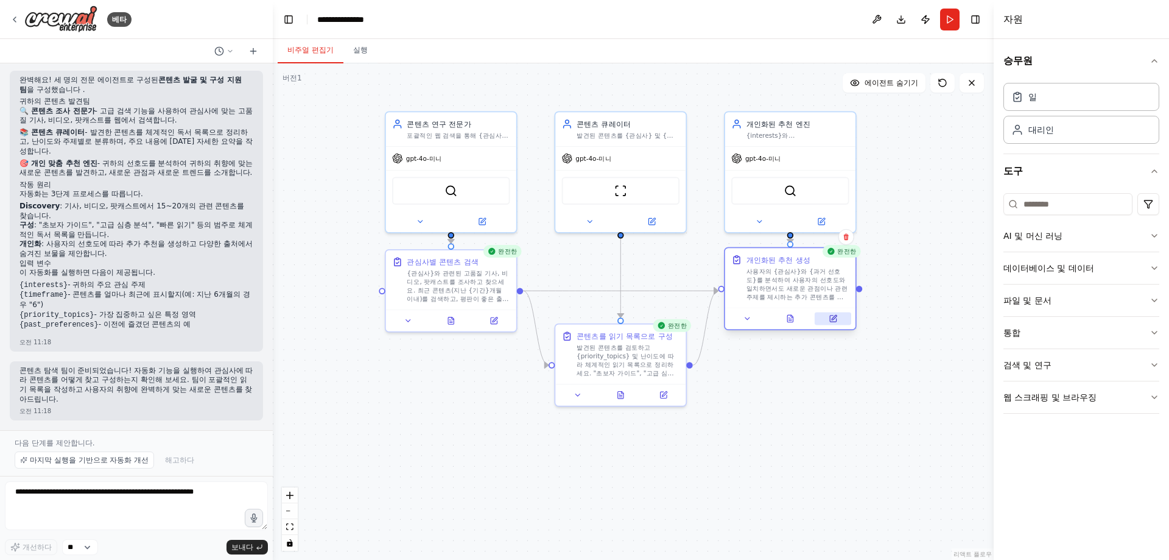
click at [836, 312] on button at bounding box center [833, 318] width 37 height 13
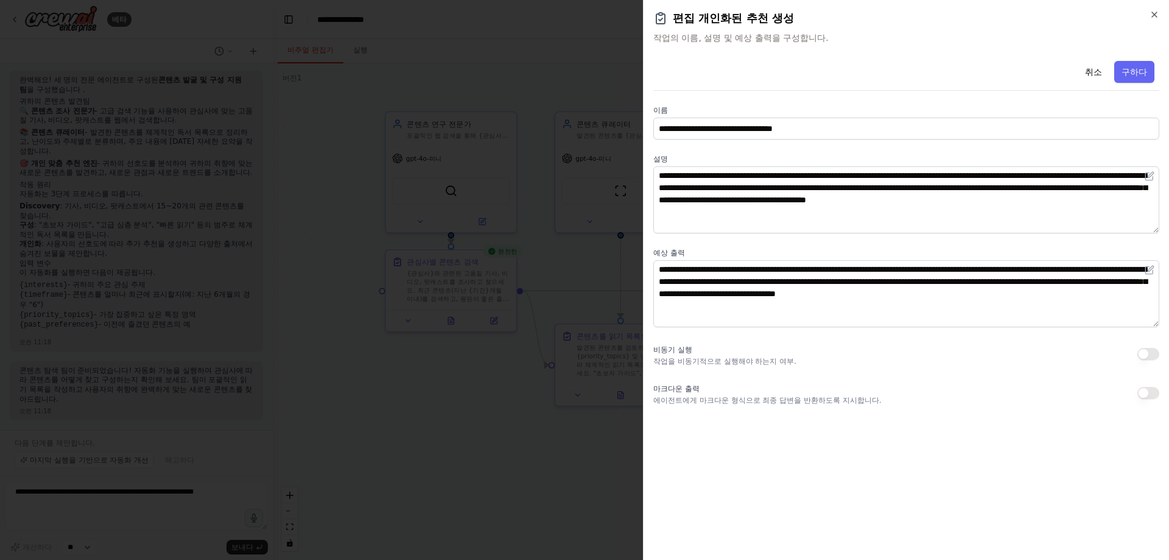
click at [600, 78] on div at bounding box center [584, 280] width 1169 height 560
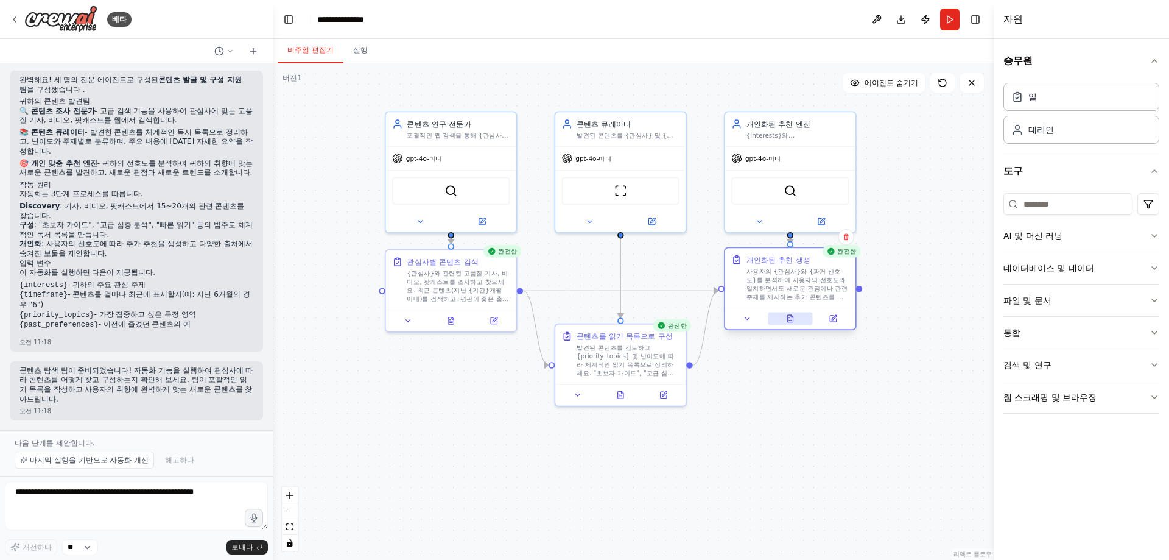
click at [789, 322] on icon at bounding box center [789, 318] width 5 height 7
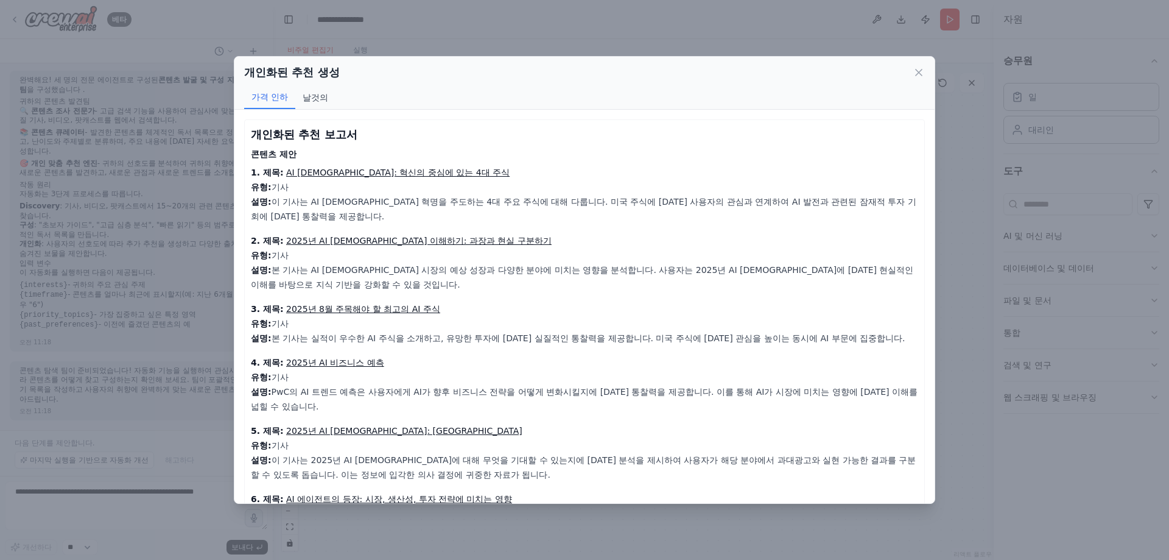
click at [330, 99] on button "날것의" at bounding box center [315, 97] width 40 height 23
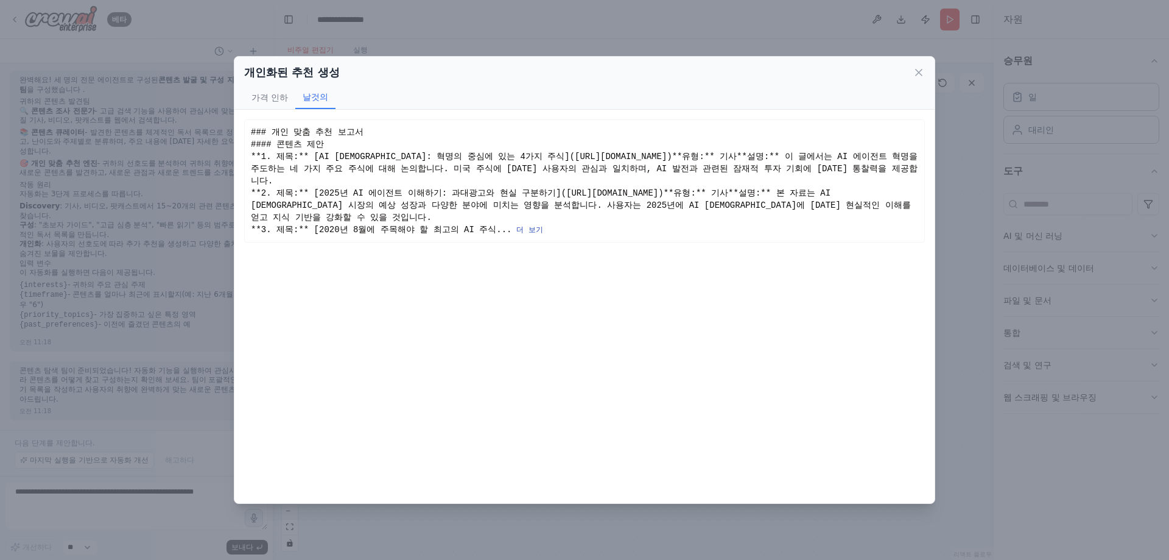
click at [533, 234] on font "더 보기" at bounding box center [529, 230] width 26 height 9
